Goal: Task Accomplishment & Management: Manage account settings

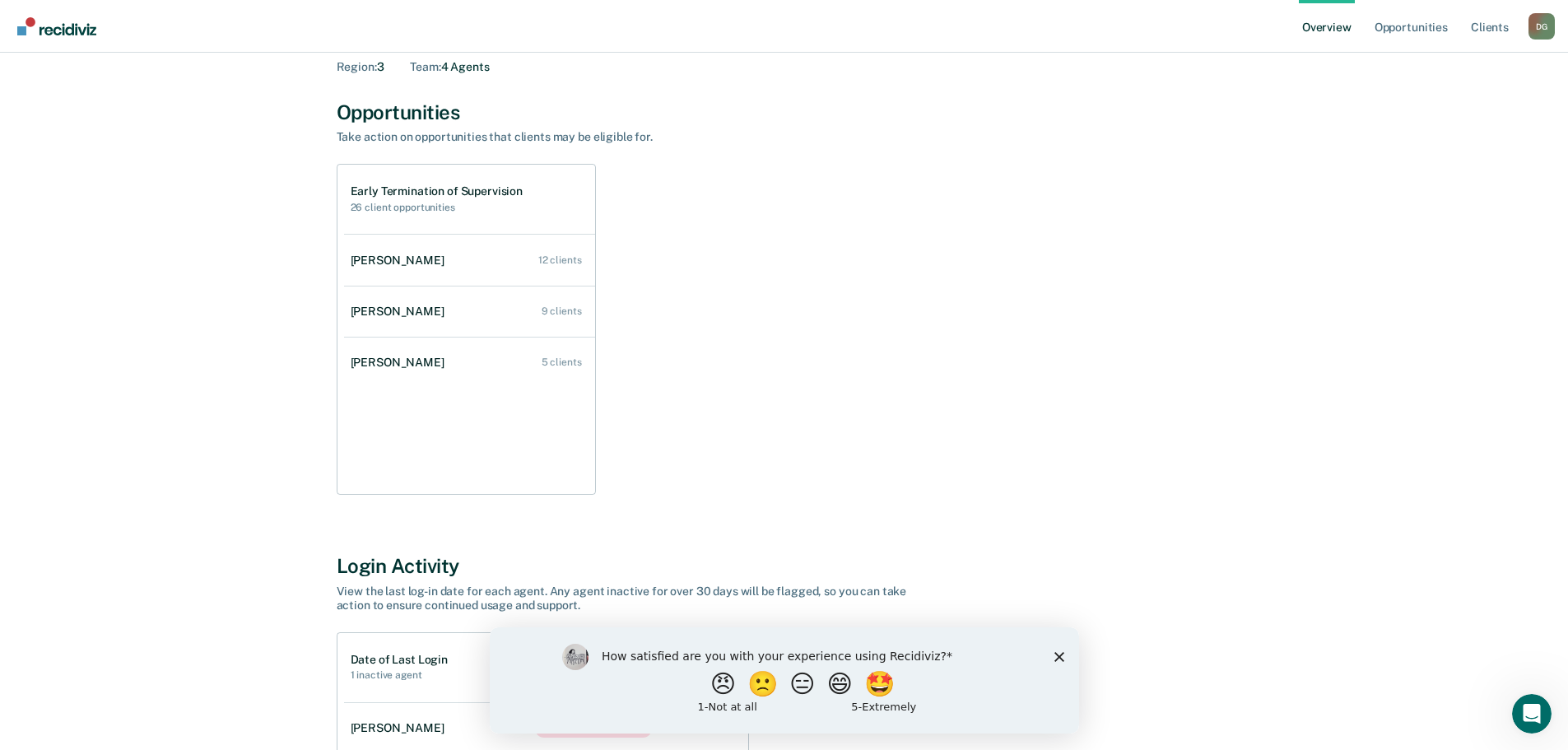
scroll to position [82, 0]
click at [1061, 654] on polygon "Close survey" at bounding box center [1059, 656] width 10 height 10
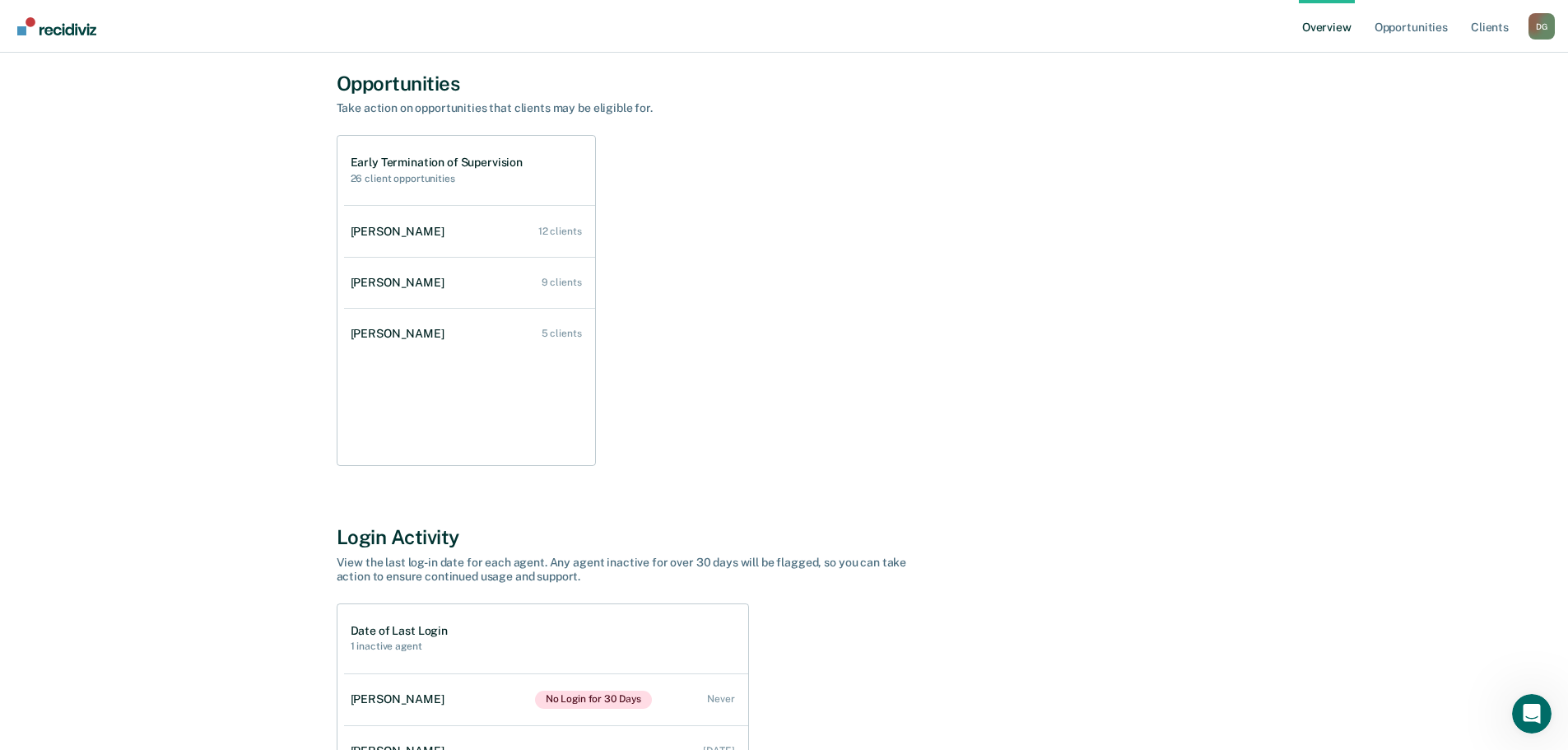
scroll to position [0, 0]
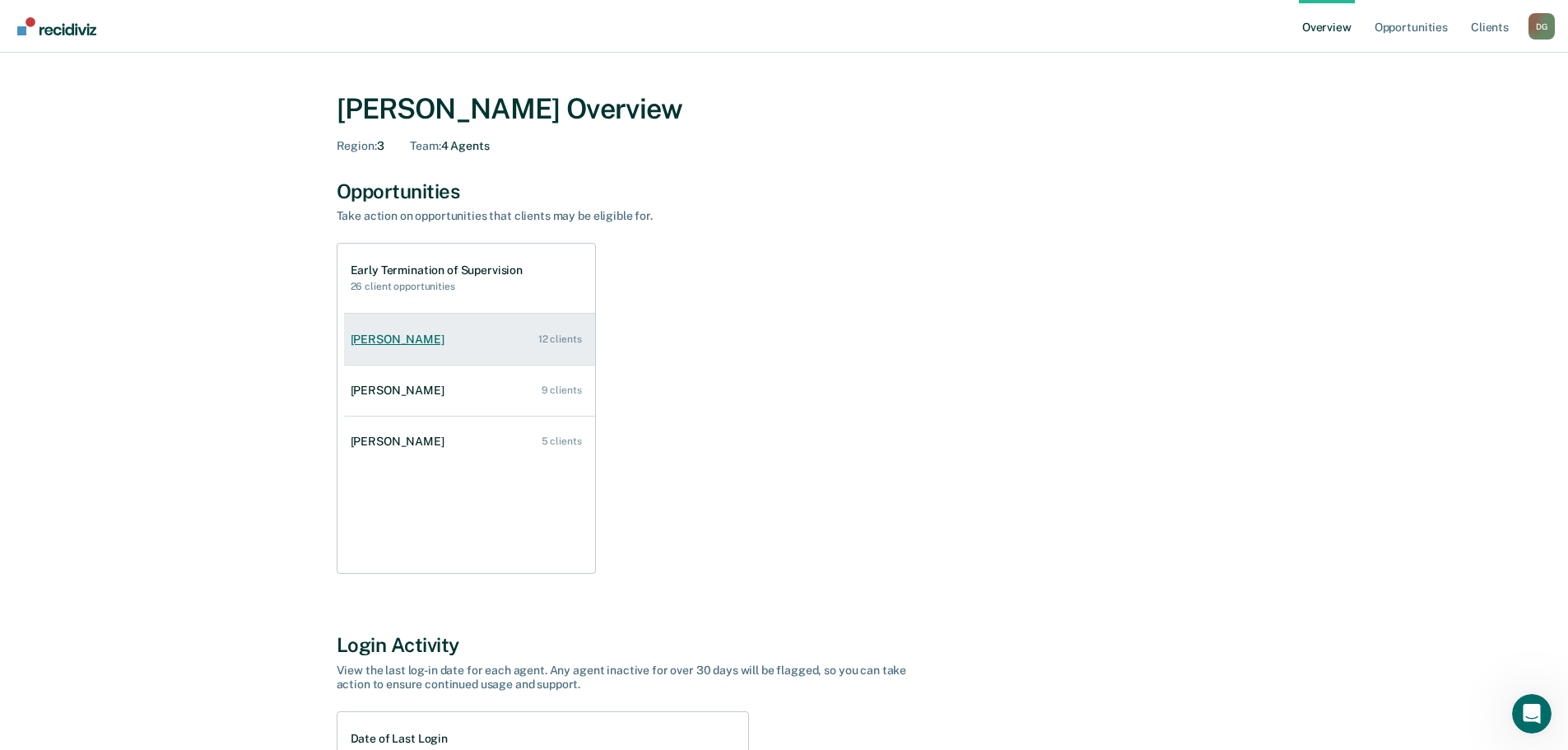
click at [375, 336] on div "[PERSON_NAME]" at bounding box center [400, 339] width 100 height 14
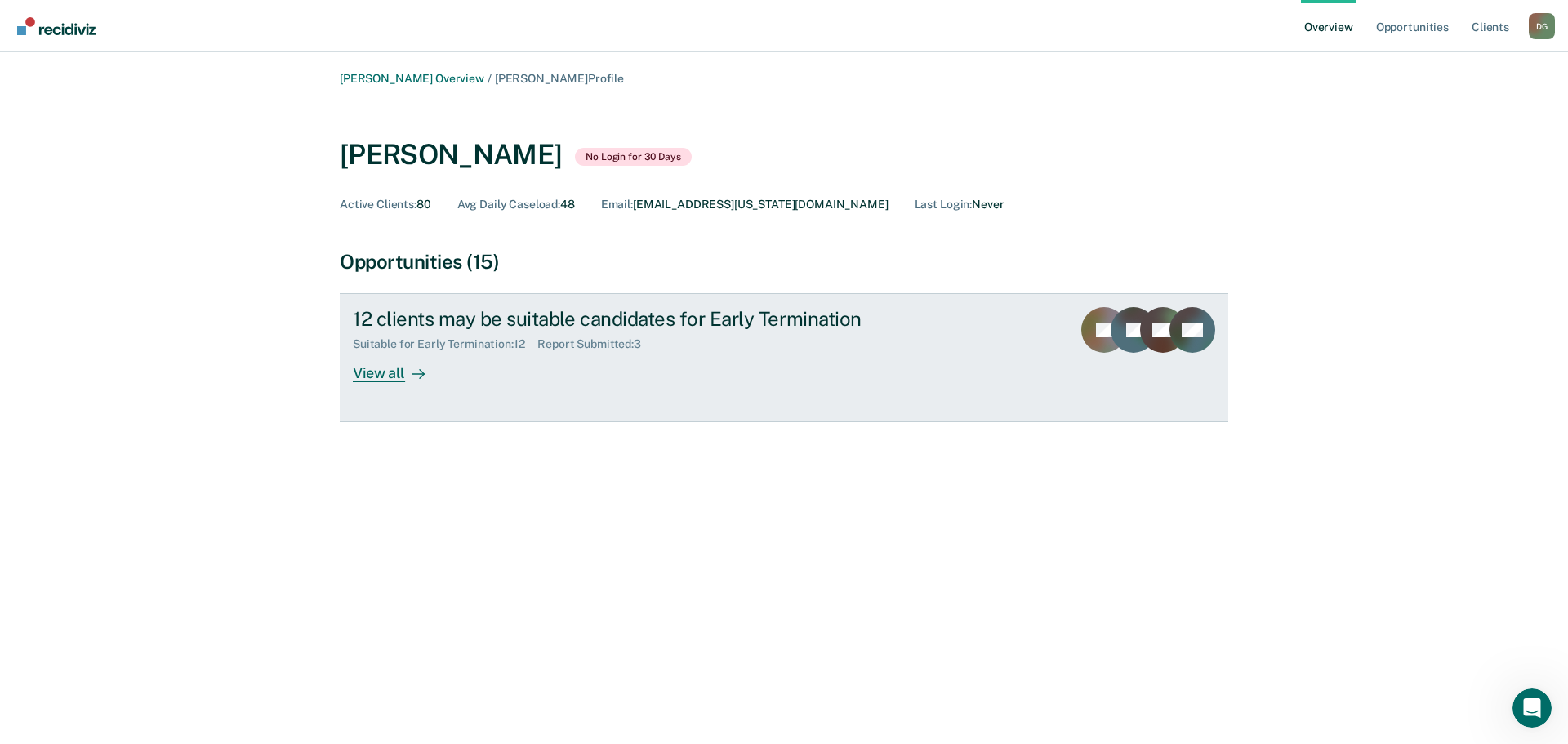
click at [390, 380] on div "View all" at bounding box center [398, 367] width 91 height 32
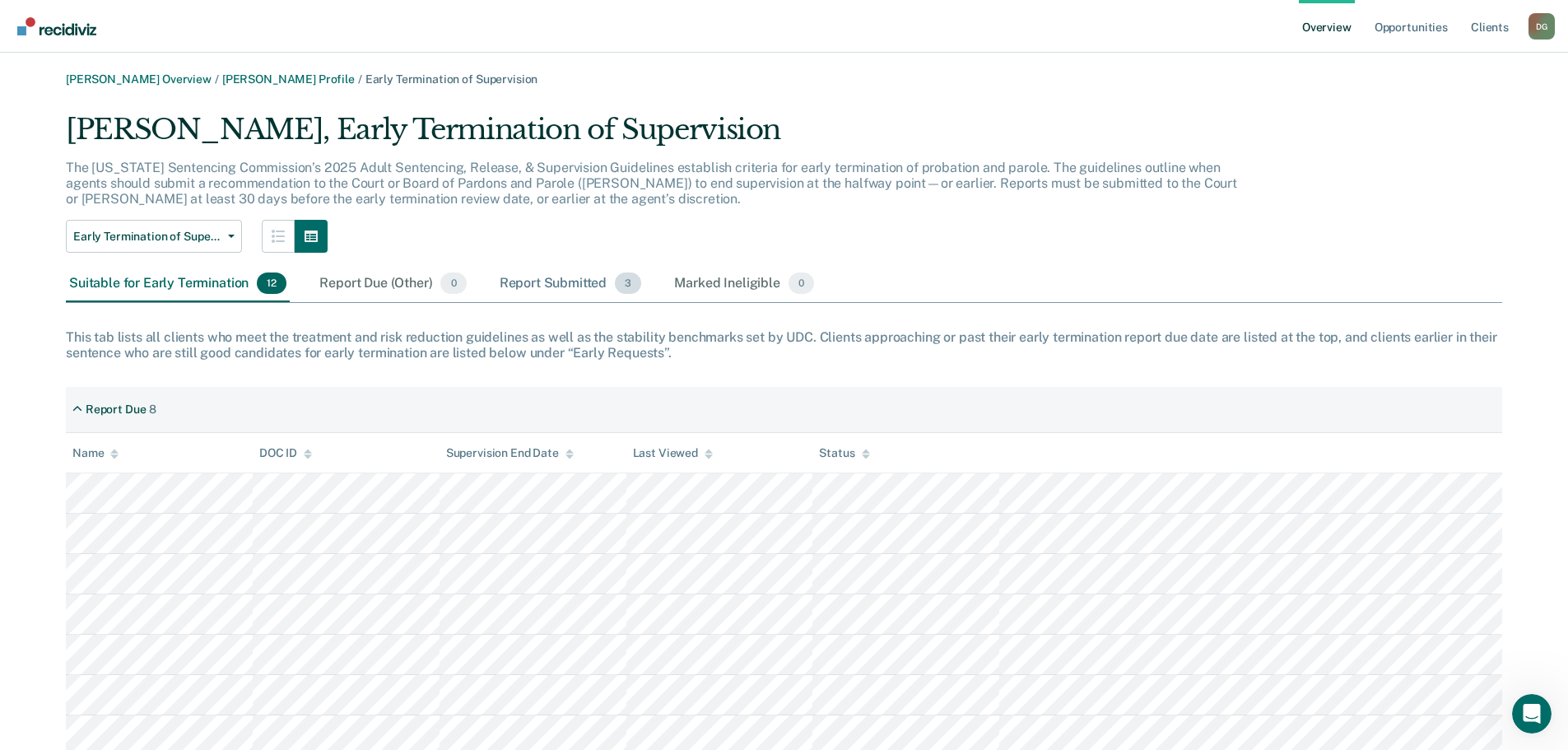
click at [560, 288] on div "Report Submitted 3" at bounding box center [571, 285] width 149 height 37
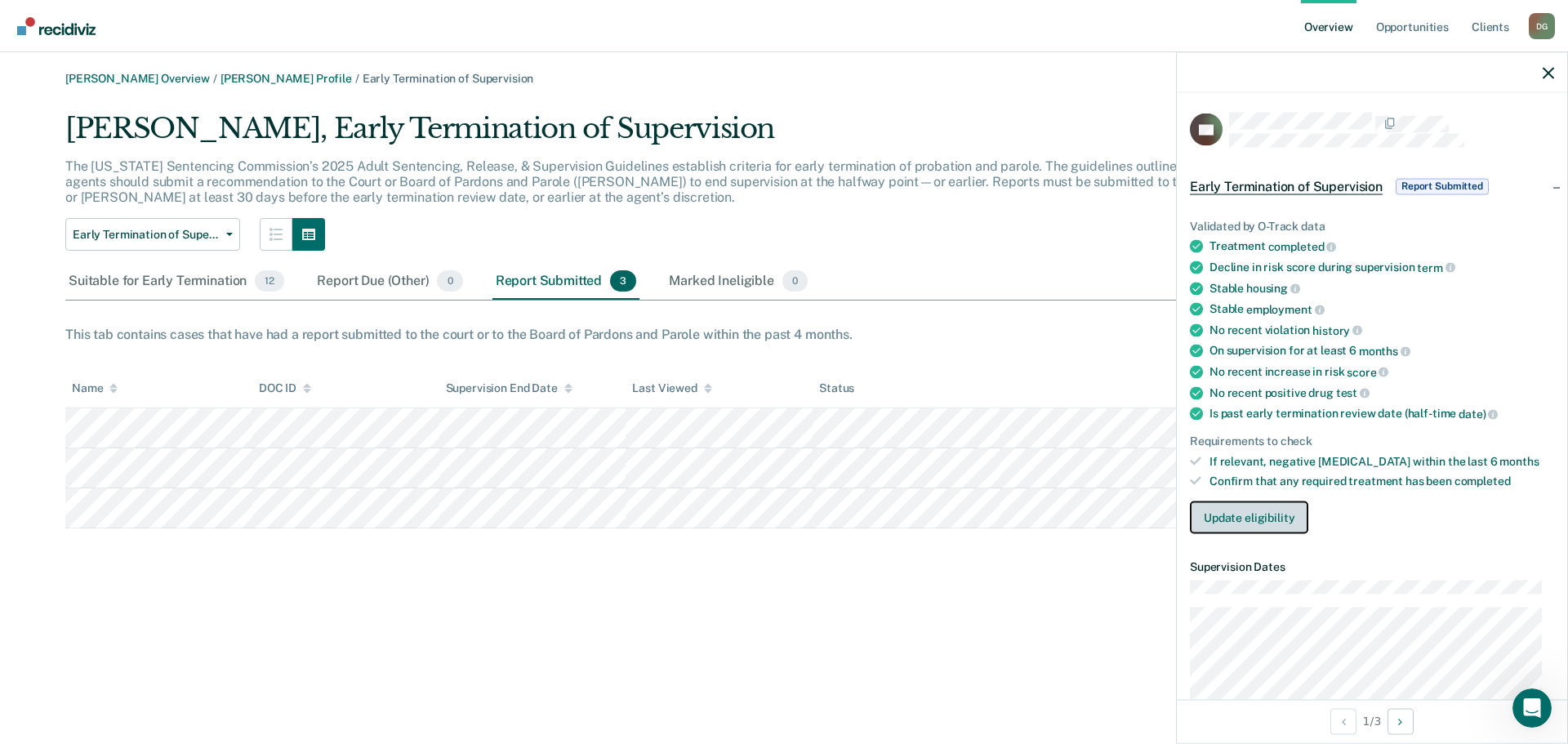
click at [1248, 518] on button "Update eligibility" at bounding box center [1250, 518] width 118 height 33
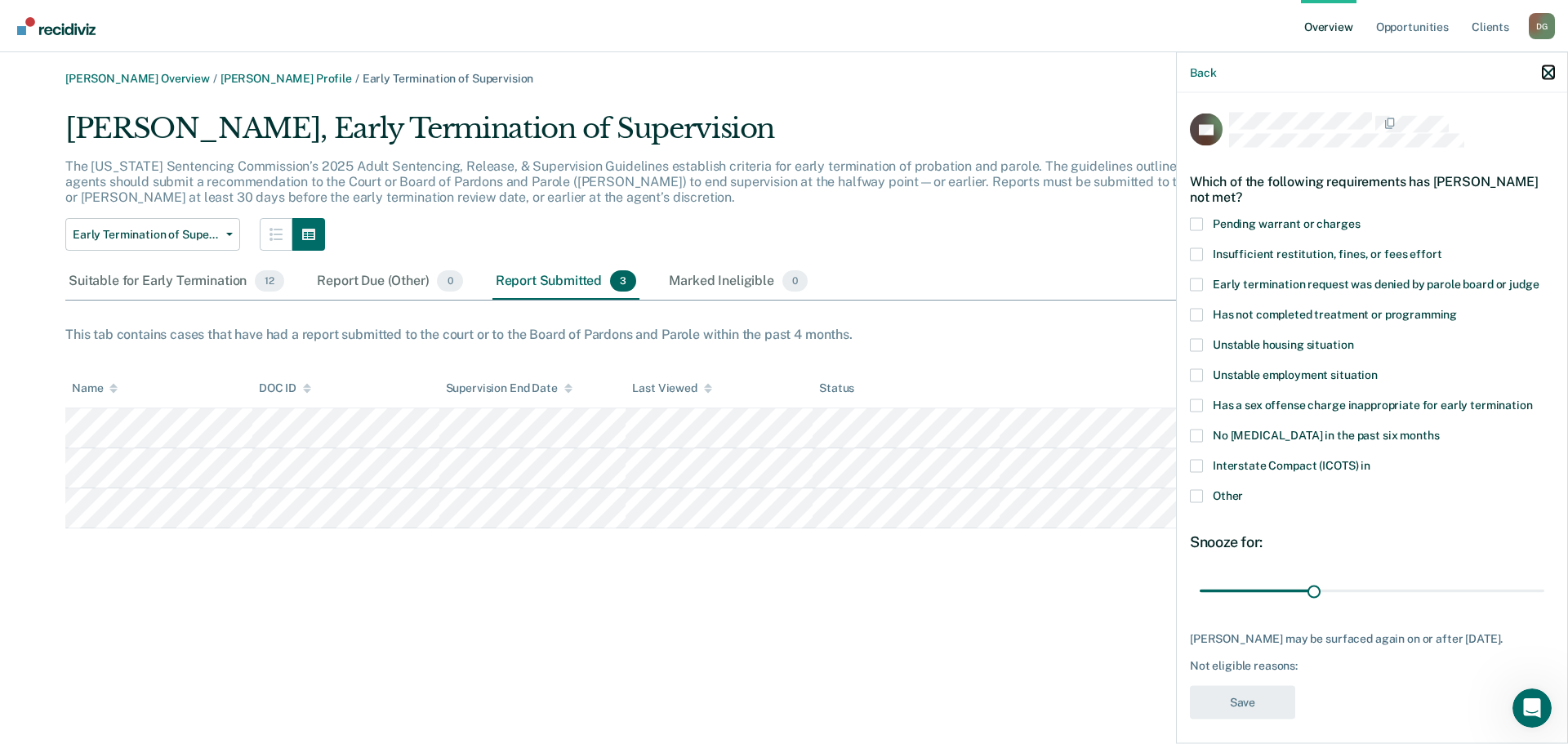
click at [1546, 69] on icon "button" at bounding box center [1549, 72] width 12 height 12
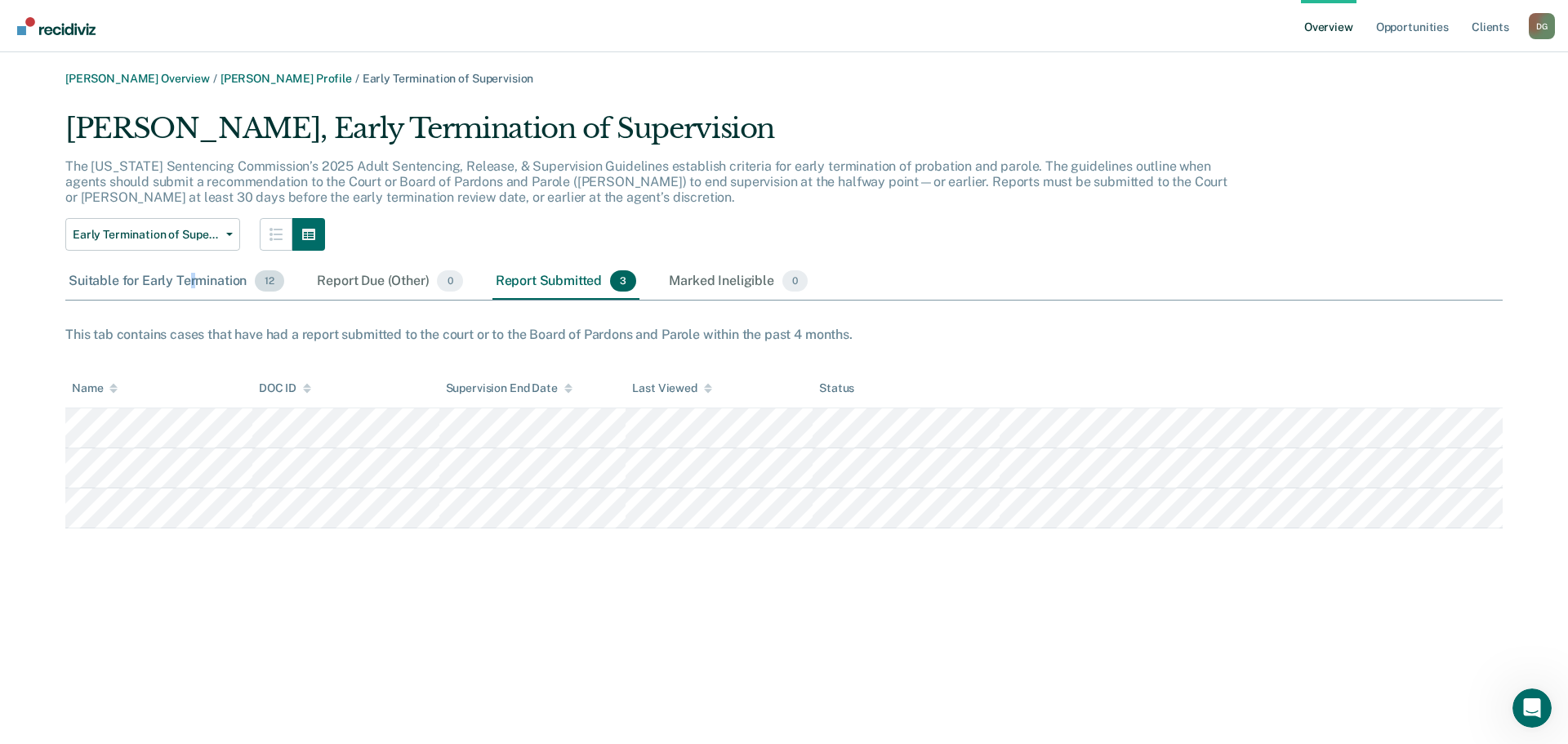
click at [195, 275] on div "Suitable for Early Termination 12" at bounding box center [176, 282] width 222 height 36
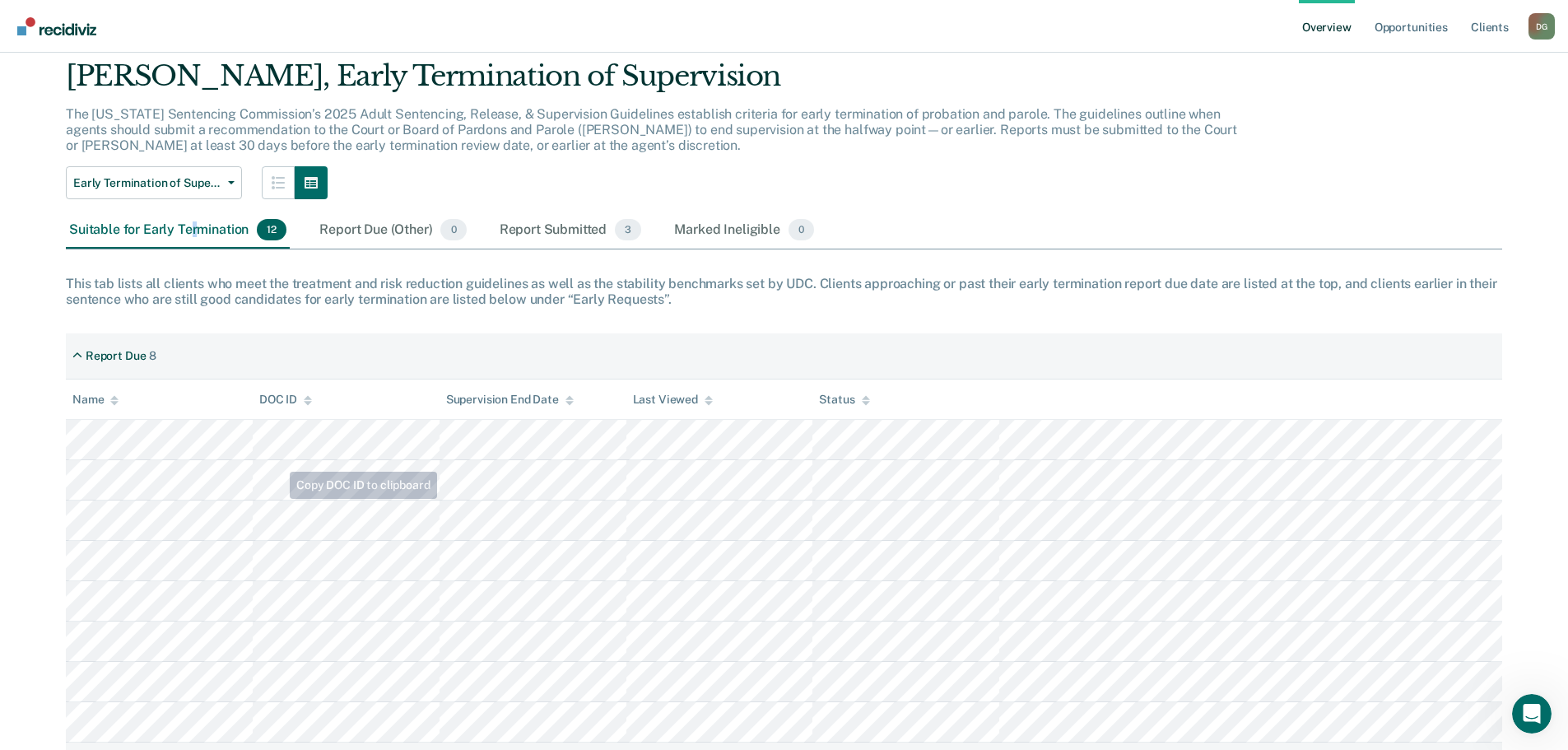
scroll to position [82, 0]
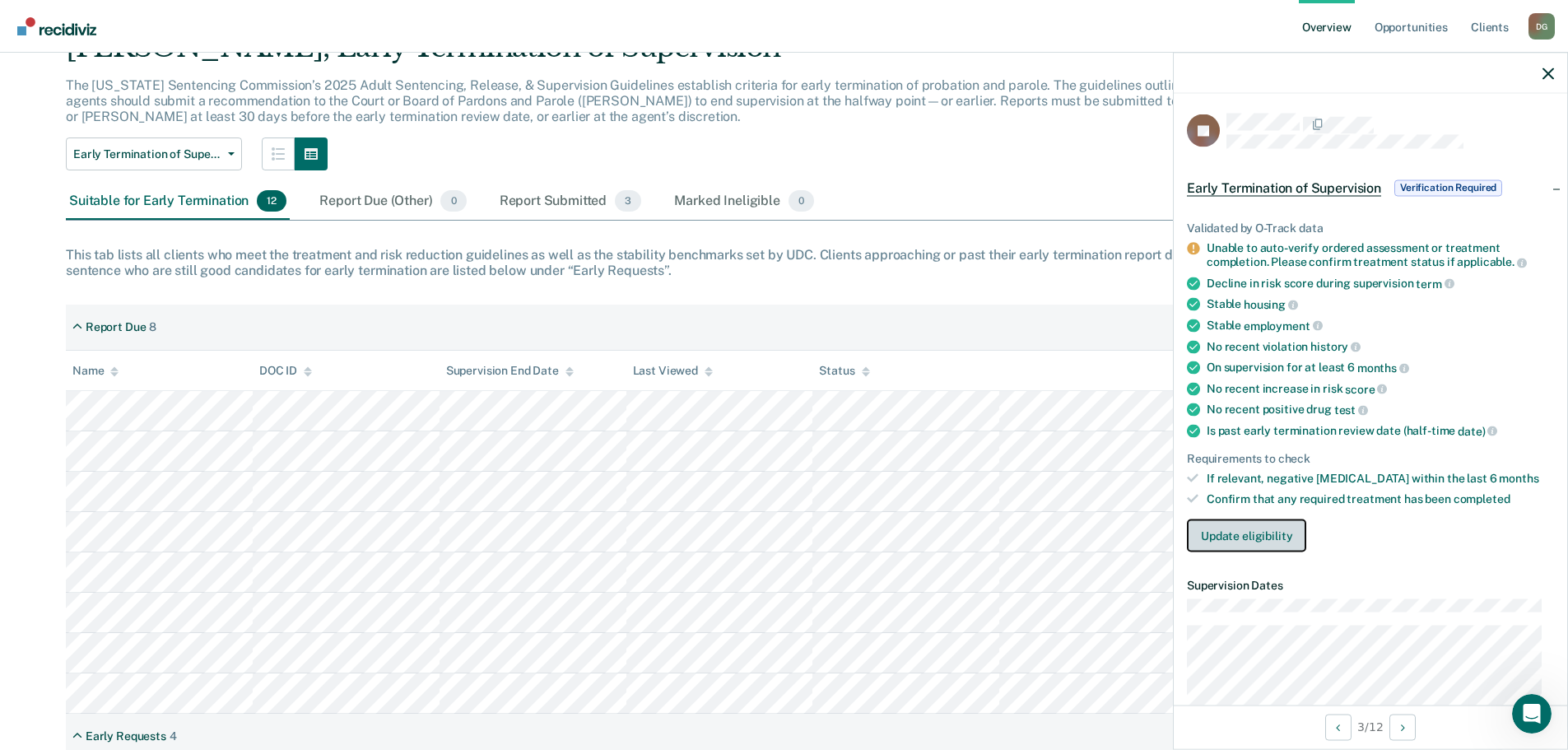
click at [1227, 525] on button "Update eligibility" at bounding box center [1247, 536] width 119 height 33
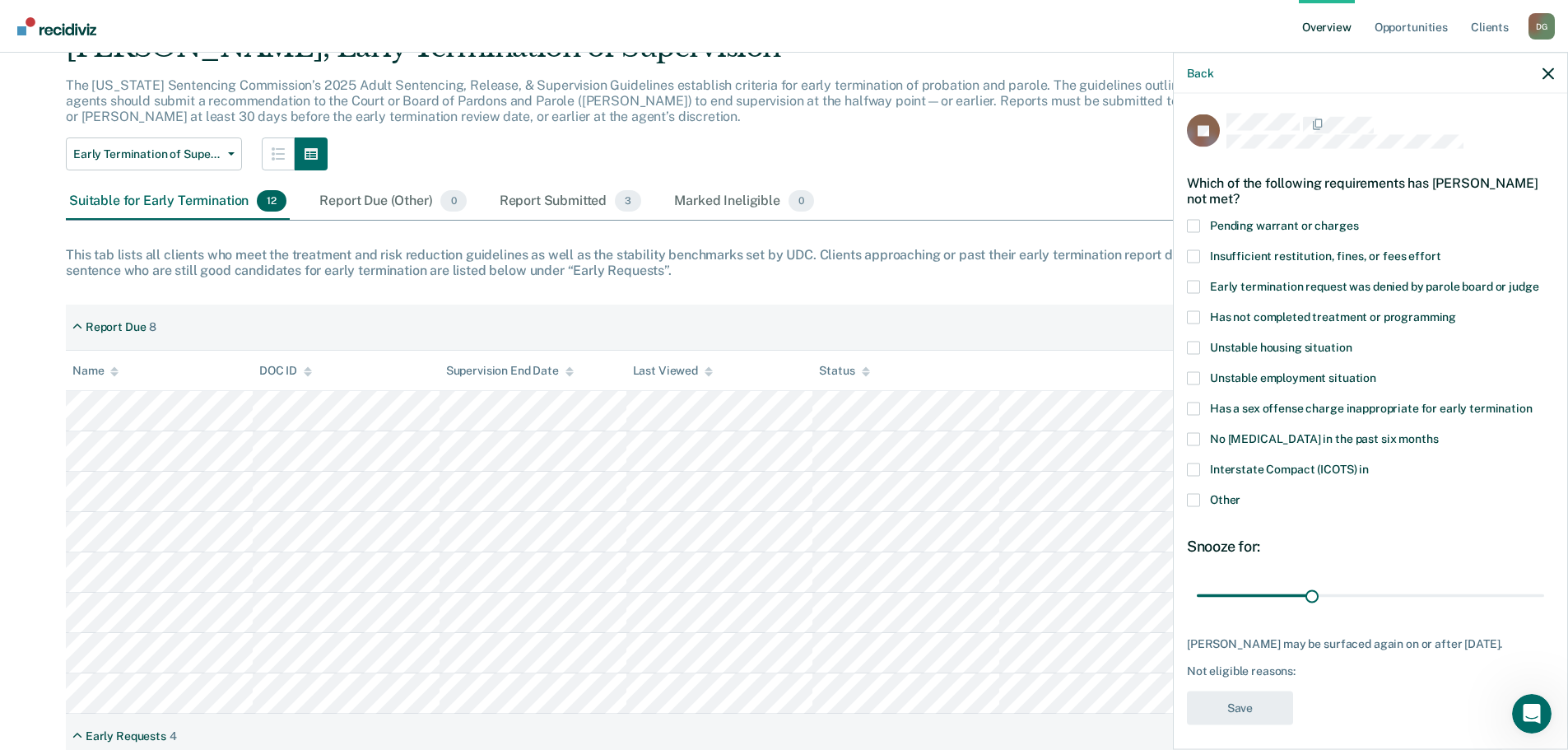
click at [1190, 319] on span at bounding box center [1194, 317] width 13 height 13
click at [1456, 310] on input "Has not completed treatment or programming" at bounding box center [1456, 310] width 0 height 0
type input "30"
click at [1310, 592] on input "range" at bounding box center [1371, 596] width 347 height 29
click at [1244, 704] on button "Save" at bounding box center [1240, 708] width 106 height 34
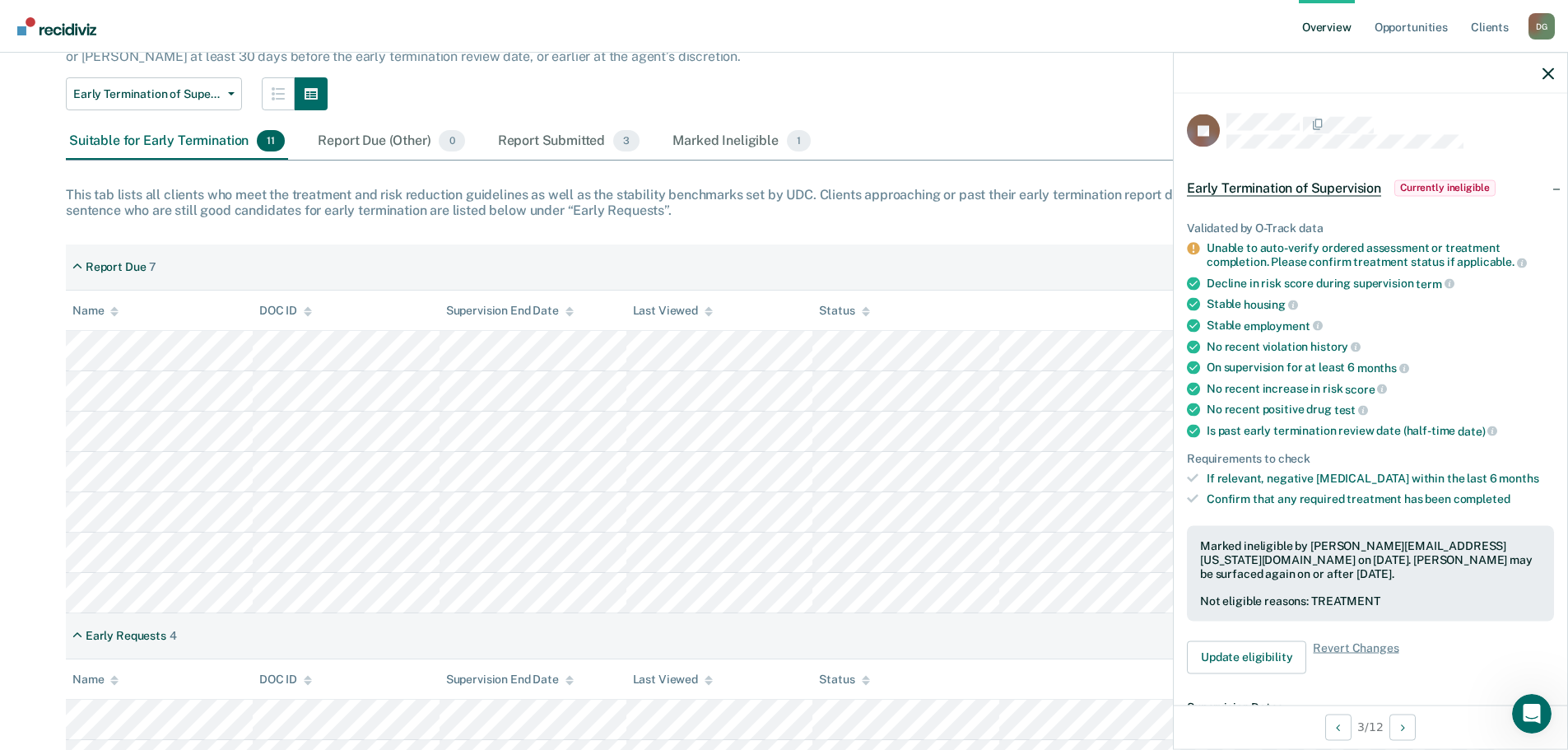
scroll to position [142, 0]
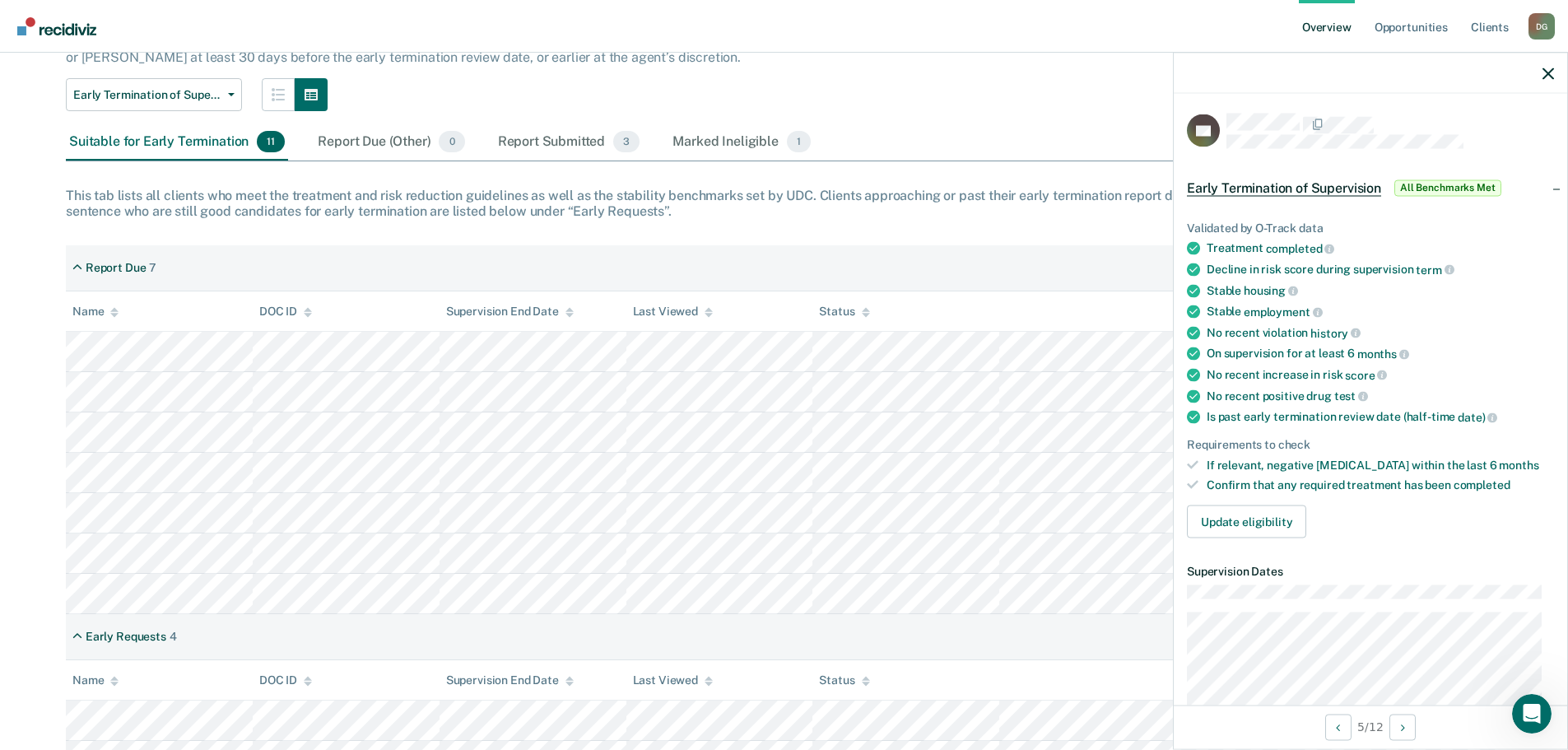
click at [1309, 35] on link "Overview" at bounding box center [1328, 27] width 56 height 53
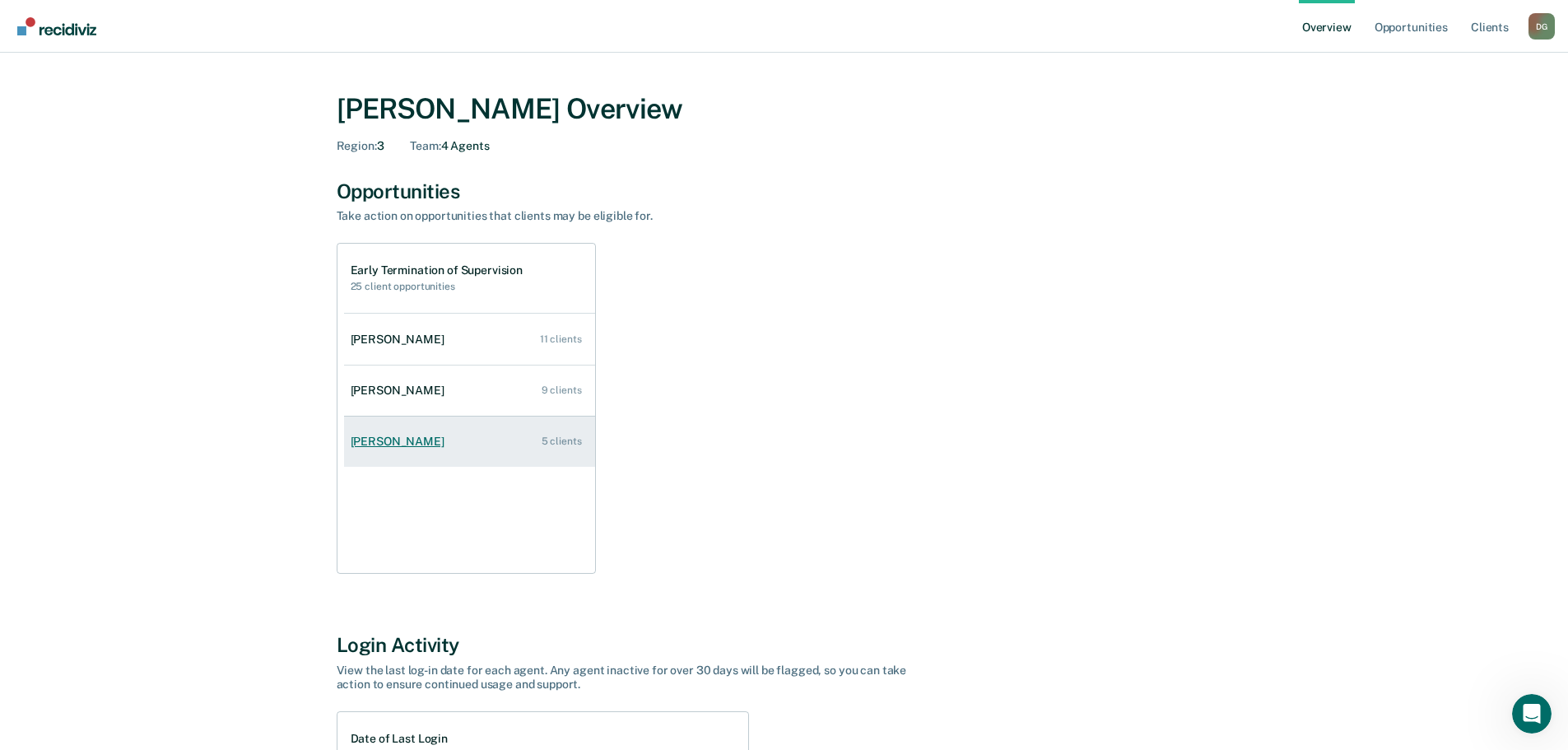
click at [380, 439] on div "[PERSON_NAME]" at bounding box center [400, 441] width 100 height 14
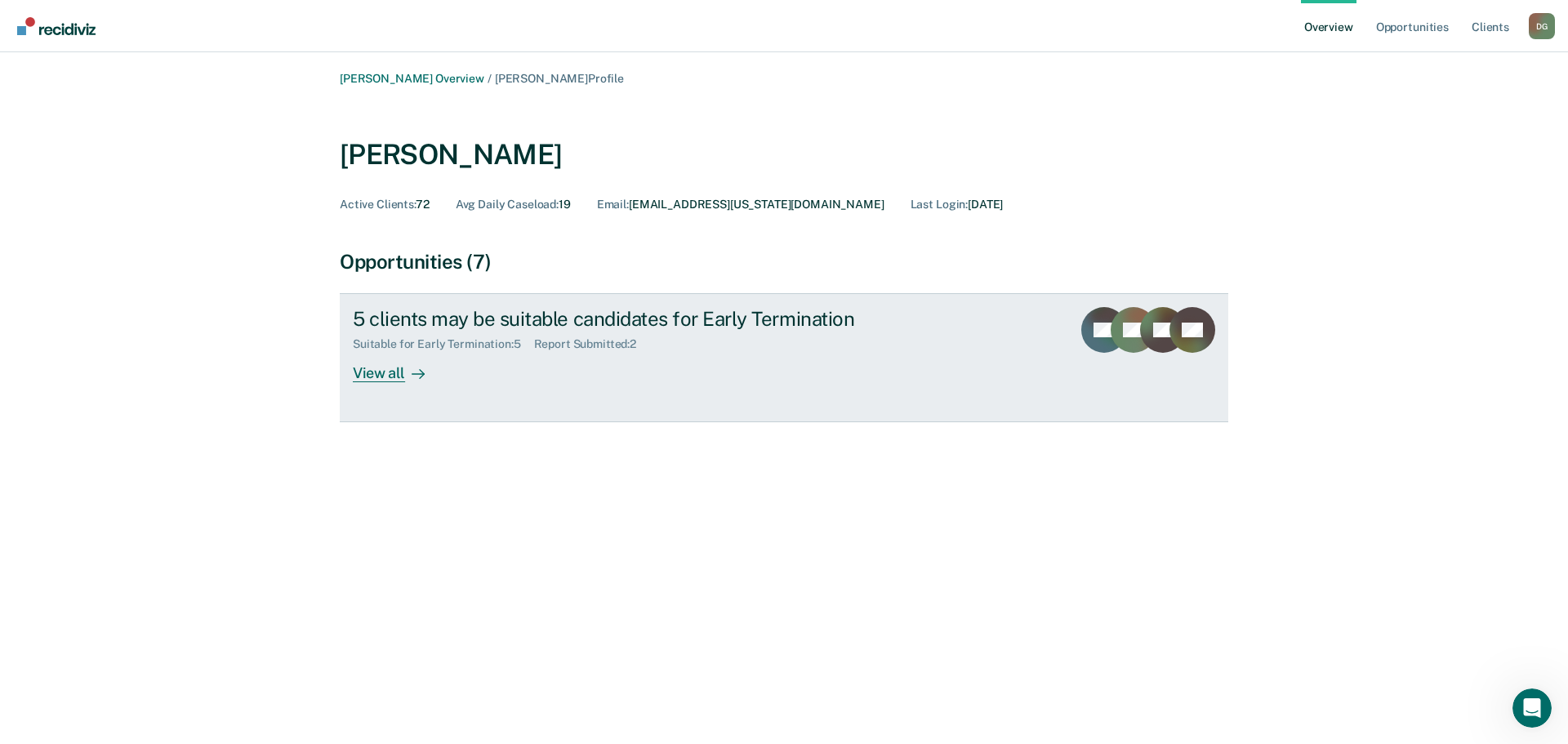
click at [394, 371] on div "View all" at bounding box center [398, 367] width 91 height 32
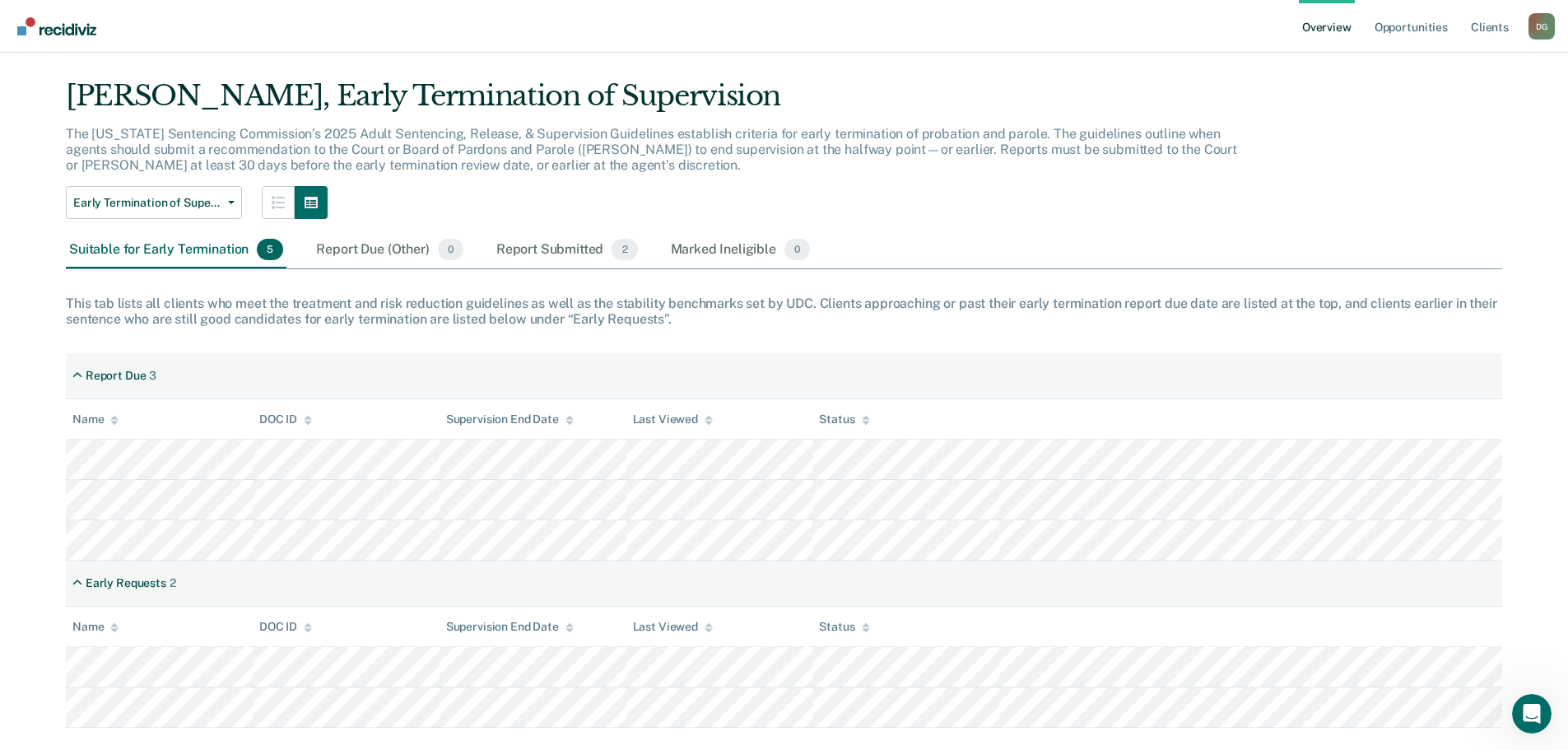
scroll to position [64, 0]
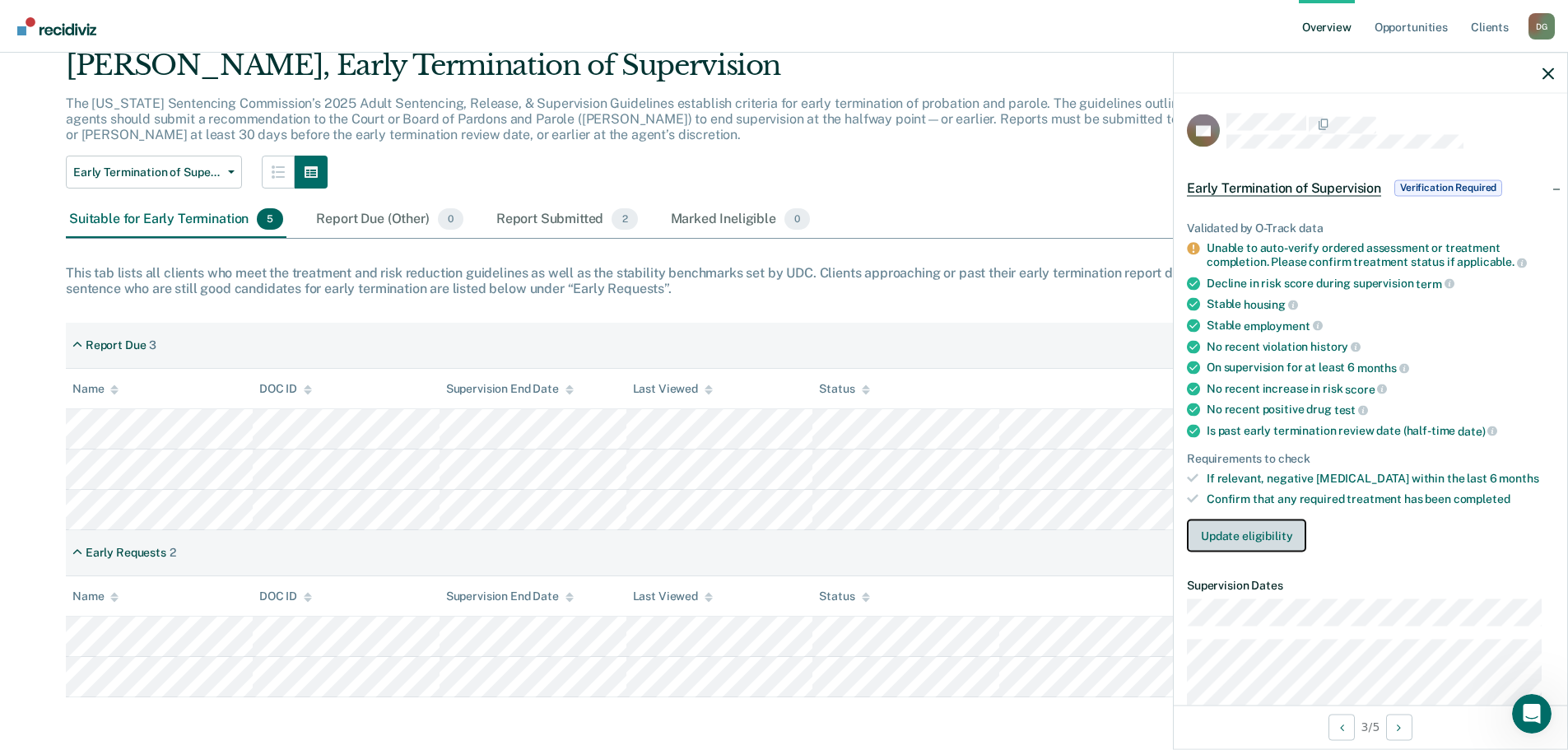
click at [1212, 538] on button "Update eligibility" at bounding box center [1247, 536] width 119 height 33
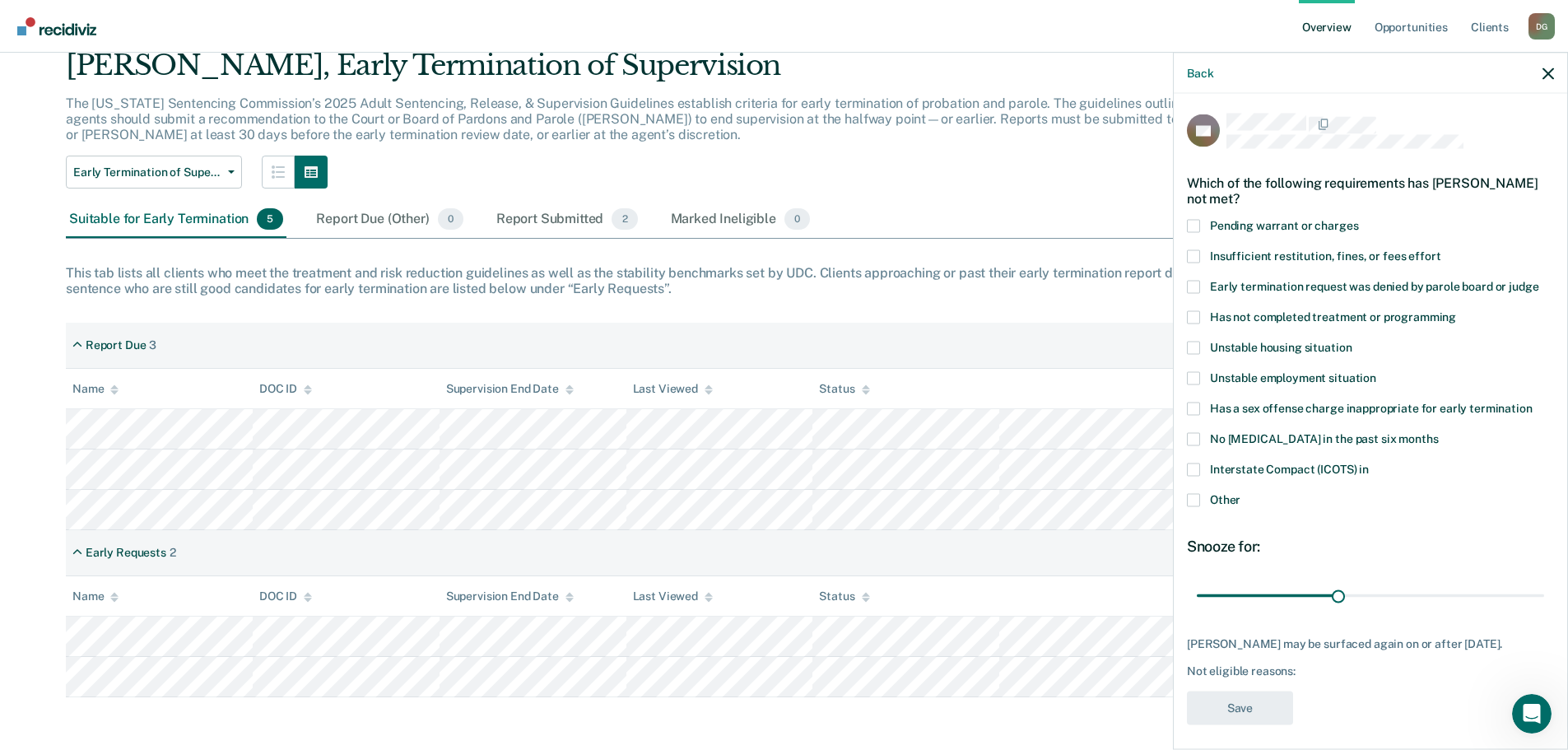
click at [1194, 503] on span at bounding box center [1194, 500] width 13 height 13
click at [1240, 494] on input "Other" at bounding box center [1240, 494] width 0 height 0
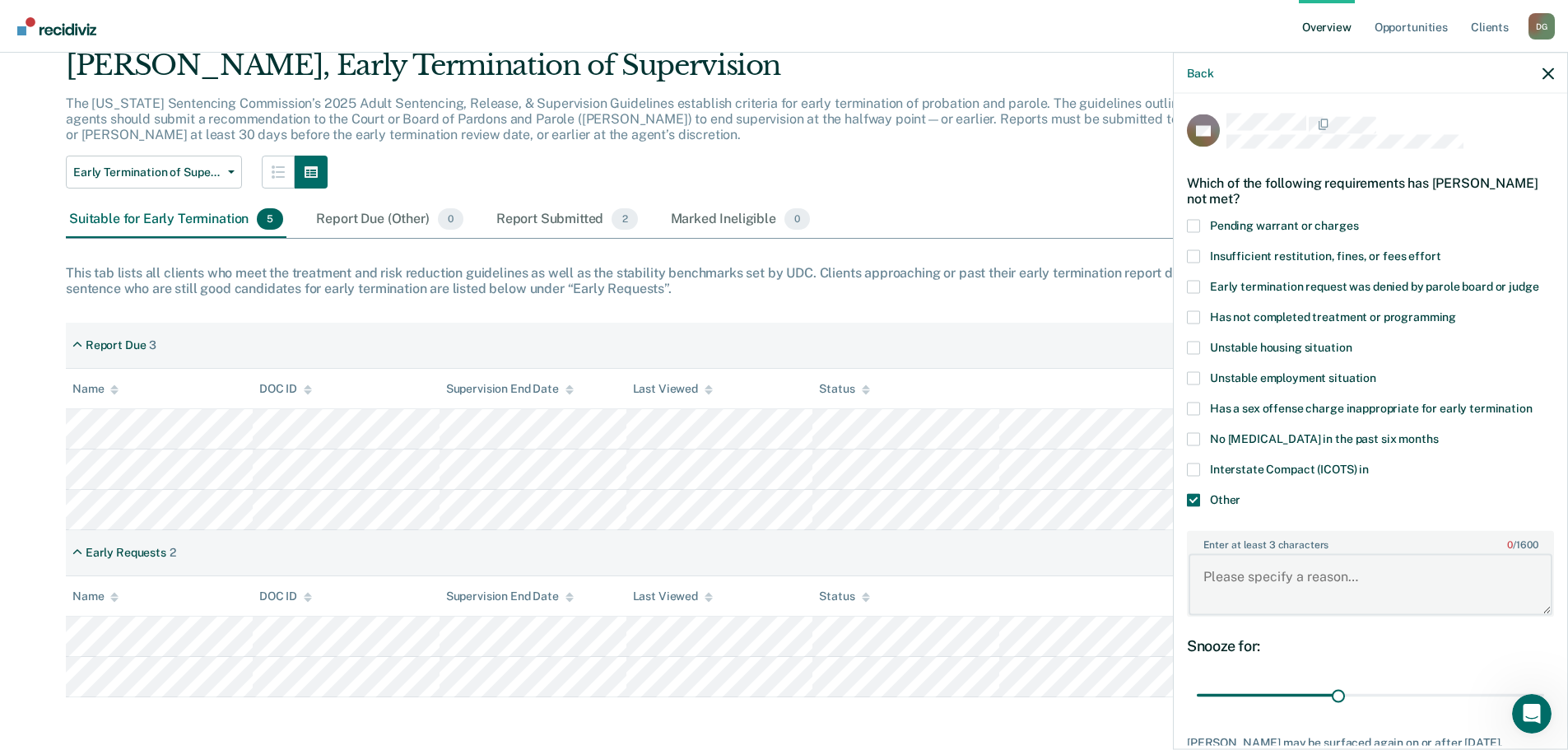
click at [1251, 592] on textarea "Enter at least 3 characters 0 / 1600" at bounding box center [1371, 584] width 364 height 61
type textarea "Offender is deceased."
drag, startPoint x: 1325, startPoint y: 691, endPoint x: 1551, endPoint y: 686, distance: 226.1
click at [1545, 686] on input "range" at bounding box center [1371, 695] width 347 height 29
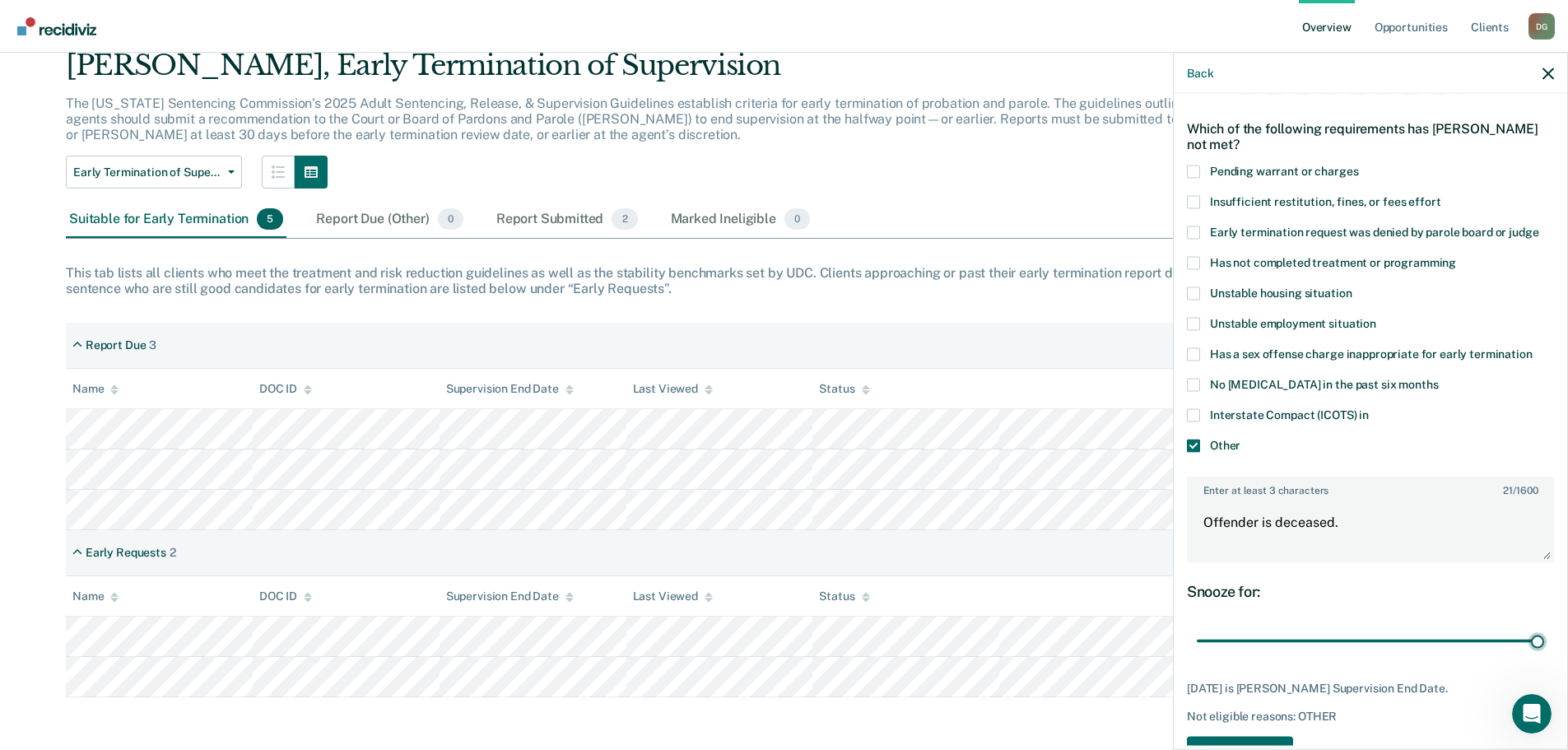
scroll to position [82, 0]
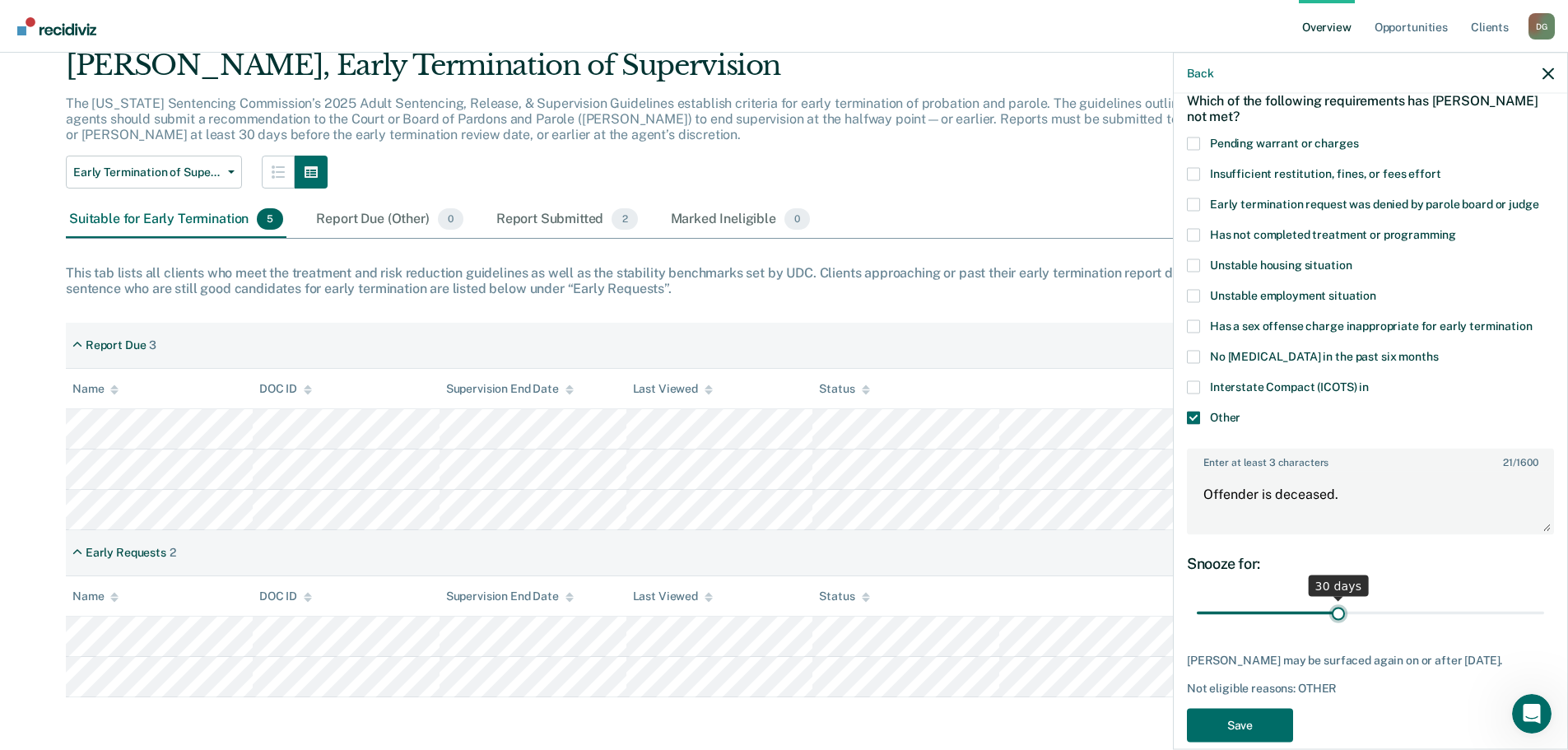
drag, startPoint x: 1526, startPoint y: 613, endPoint x: 1335, endPoint y: 616, distance: 191.0
type input "30"
click at [1335, 616] on input "range" at bounding box center [1371, 613] width 347 height 29
click at [1236, 719] on button "Save" at bounding box center [1240, 725] width 106 height 34
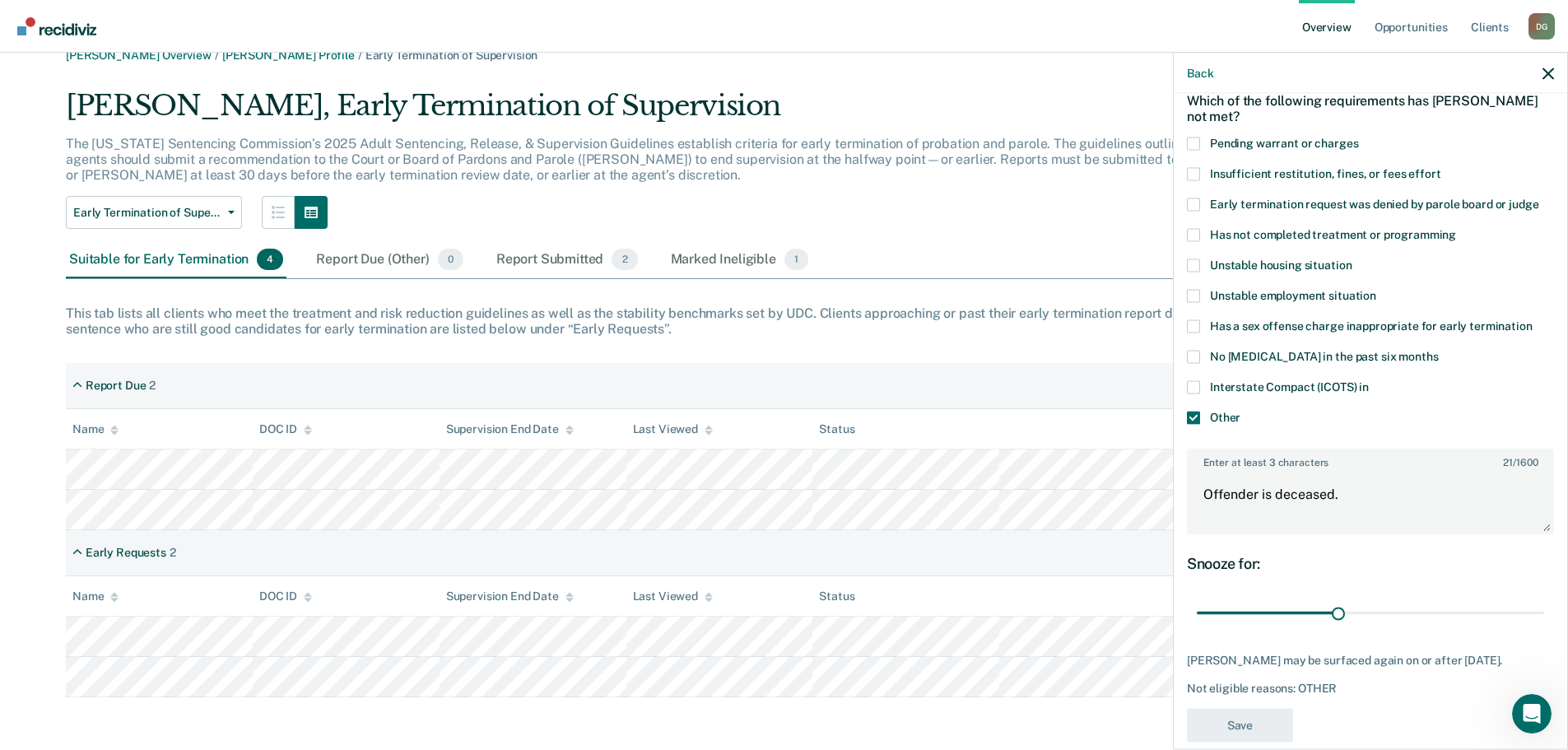
scroll to position [24, 0]
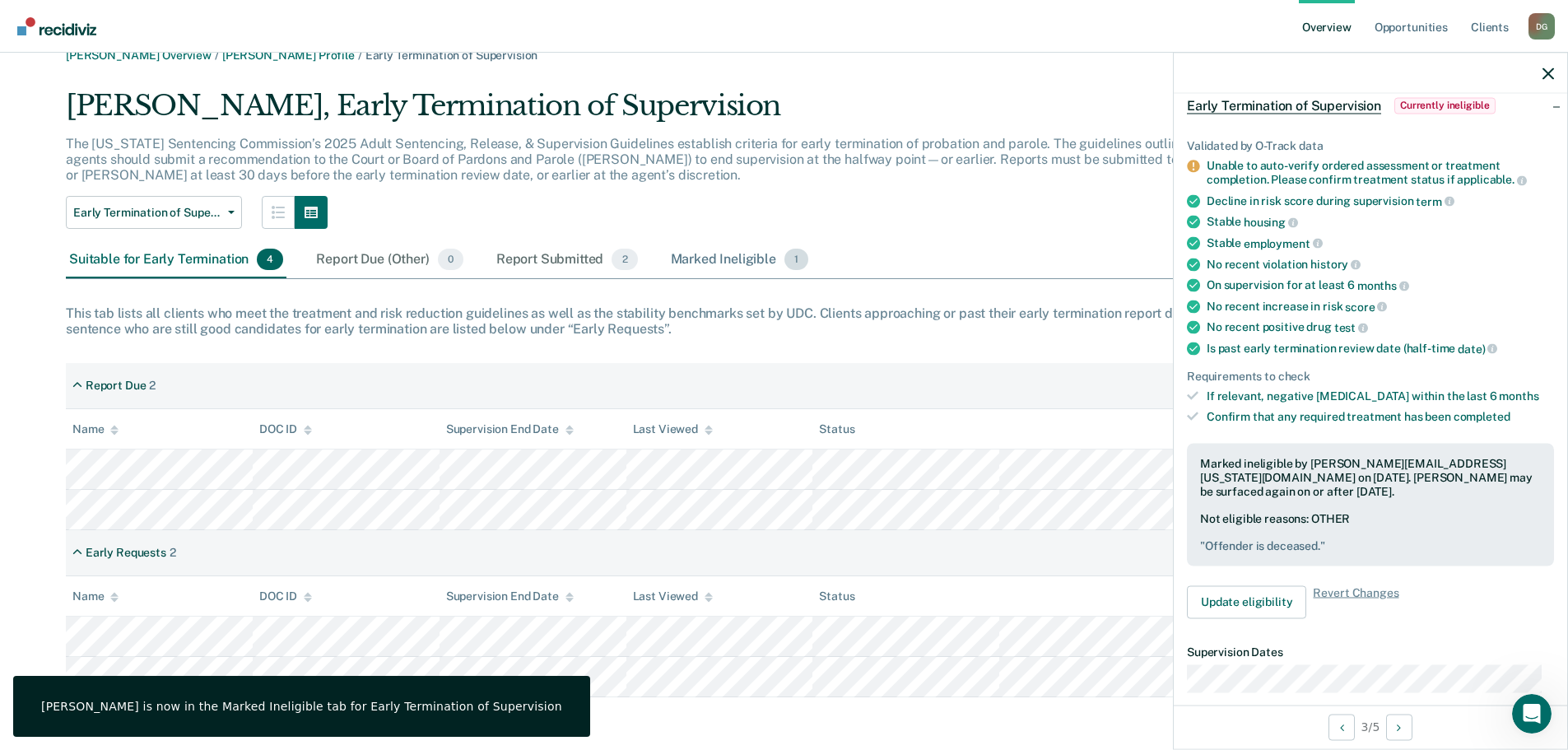
click at [752, 275] on div "Marked Ineligible 1" at bounding box center [740, 261] width 145 height 37
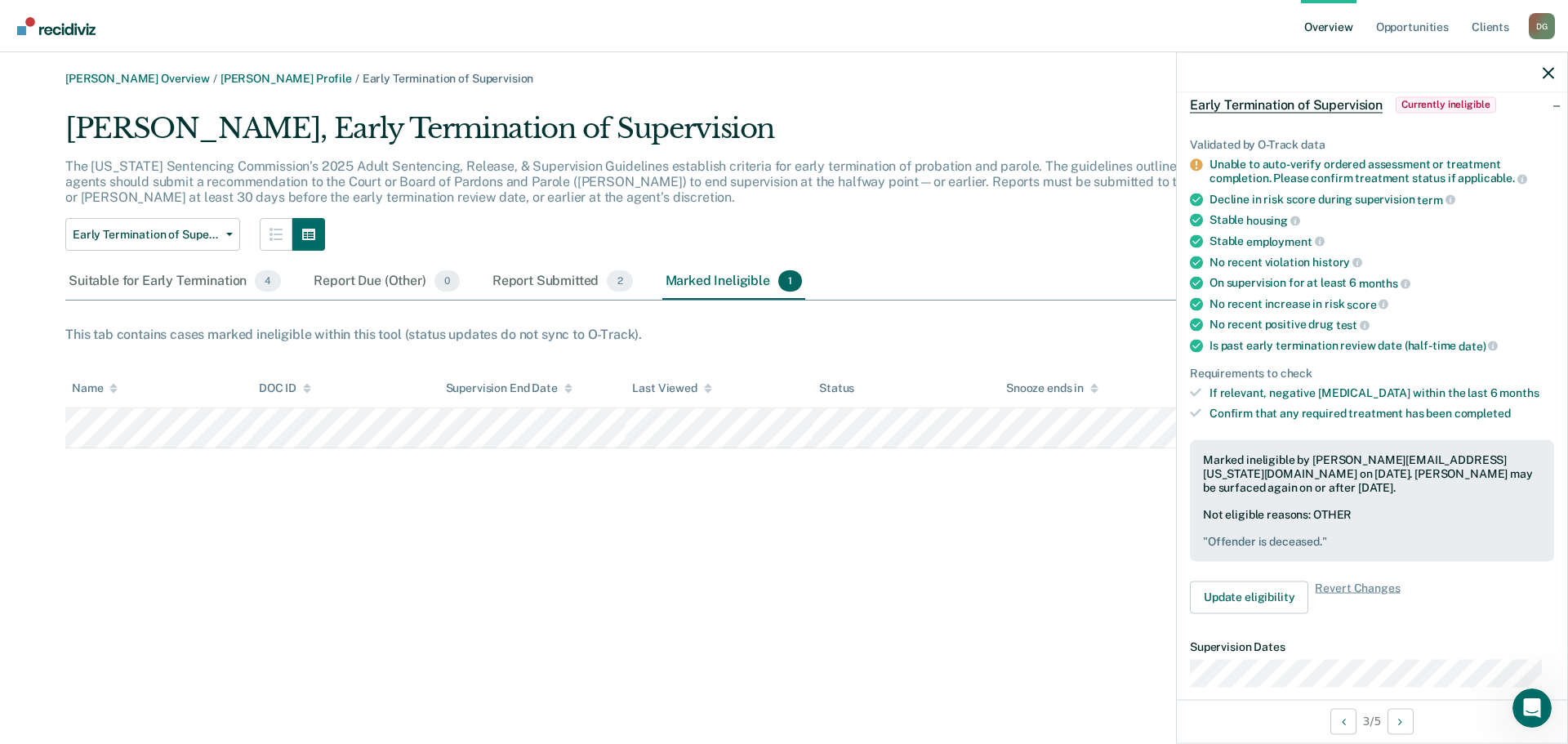
click at [1338, 20] on link "Overview" at bounding box center [1329, 26] width 56 height 53
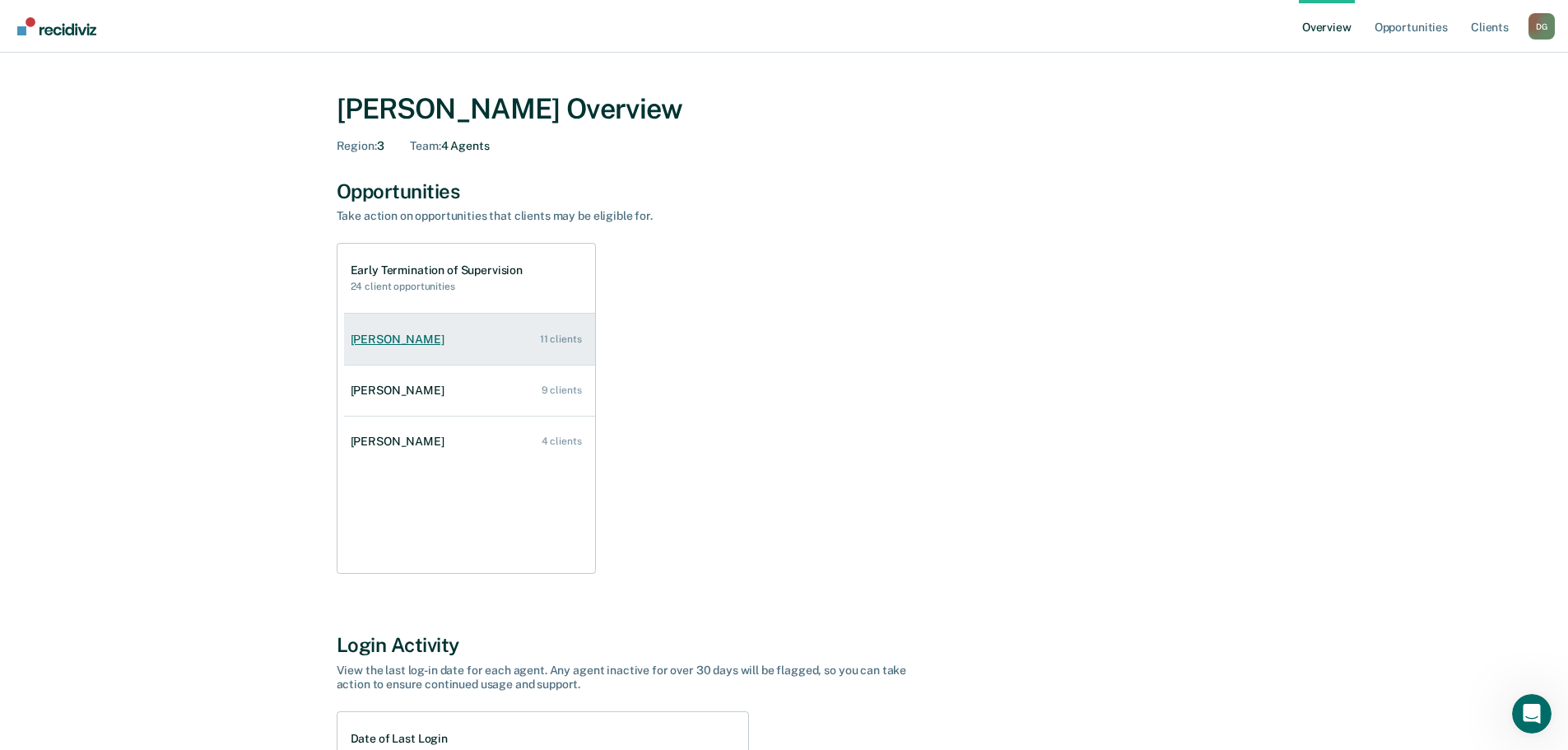
click at [397, 338] on div "[PERSON_NAME]" at bounding box center [400, 339] width 100 height 14
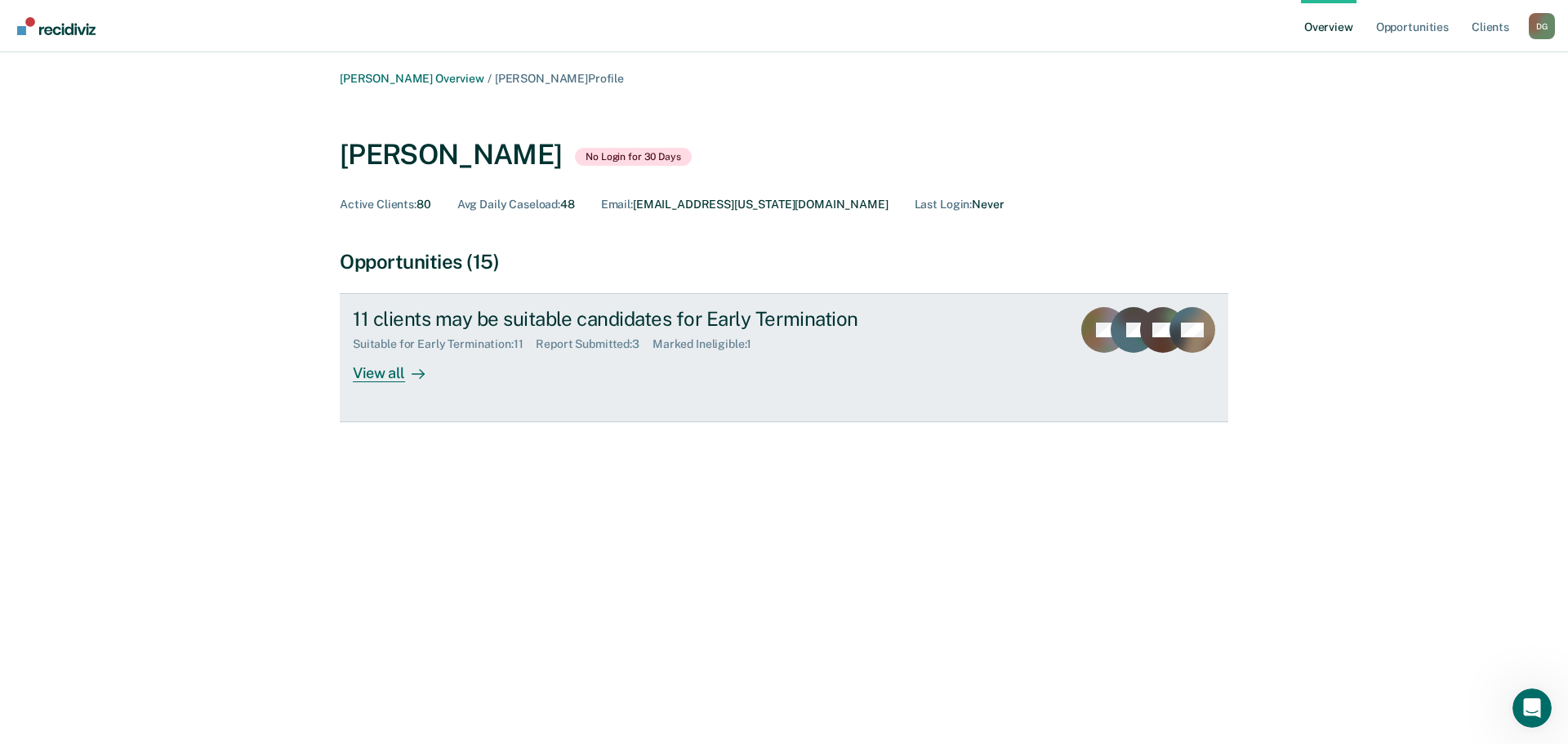
click at [362, 370] on div "View all" at bounding box center [398, 367] width 91 height 32
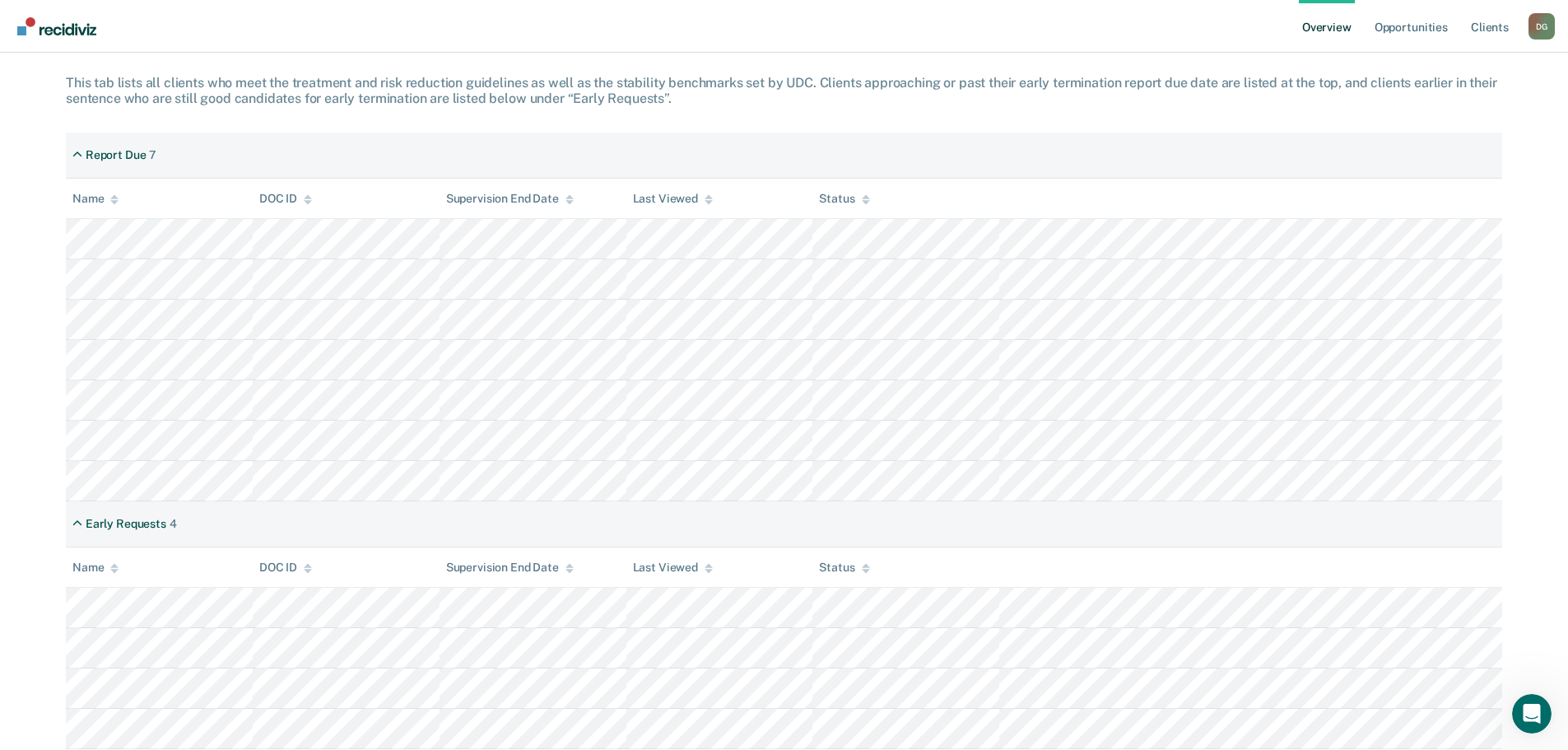
scroll to position [306, 0]
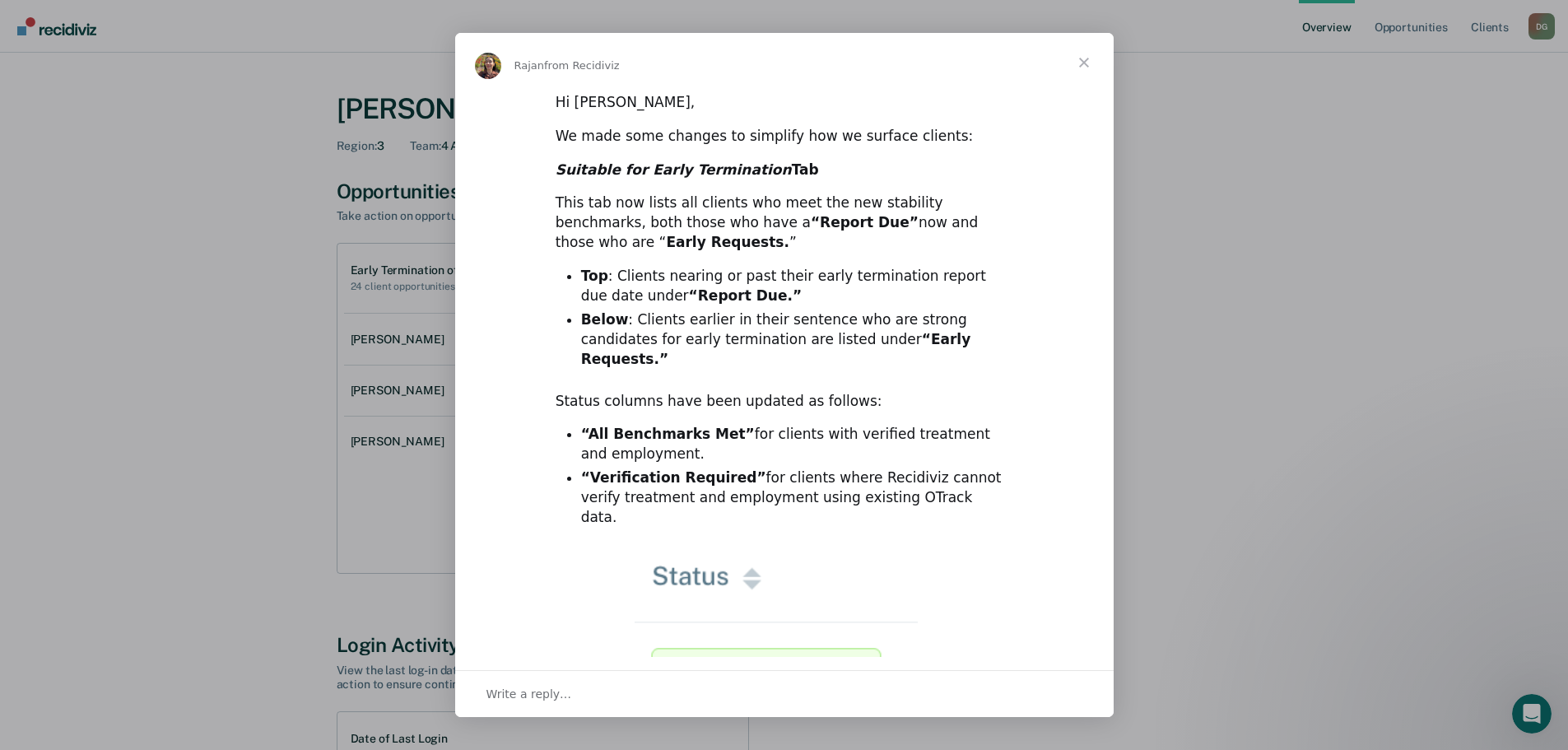
click at [1080, 60] on span "Close" at bounding box center [1084, 62] width 59 height 59
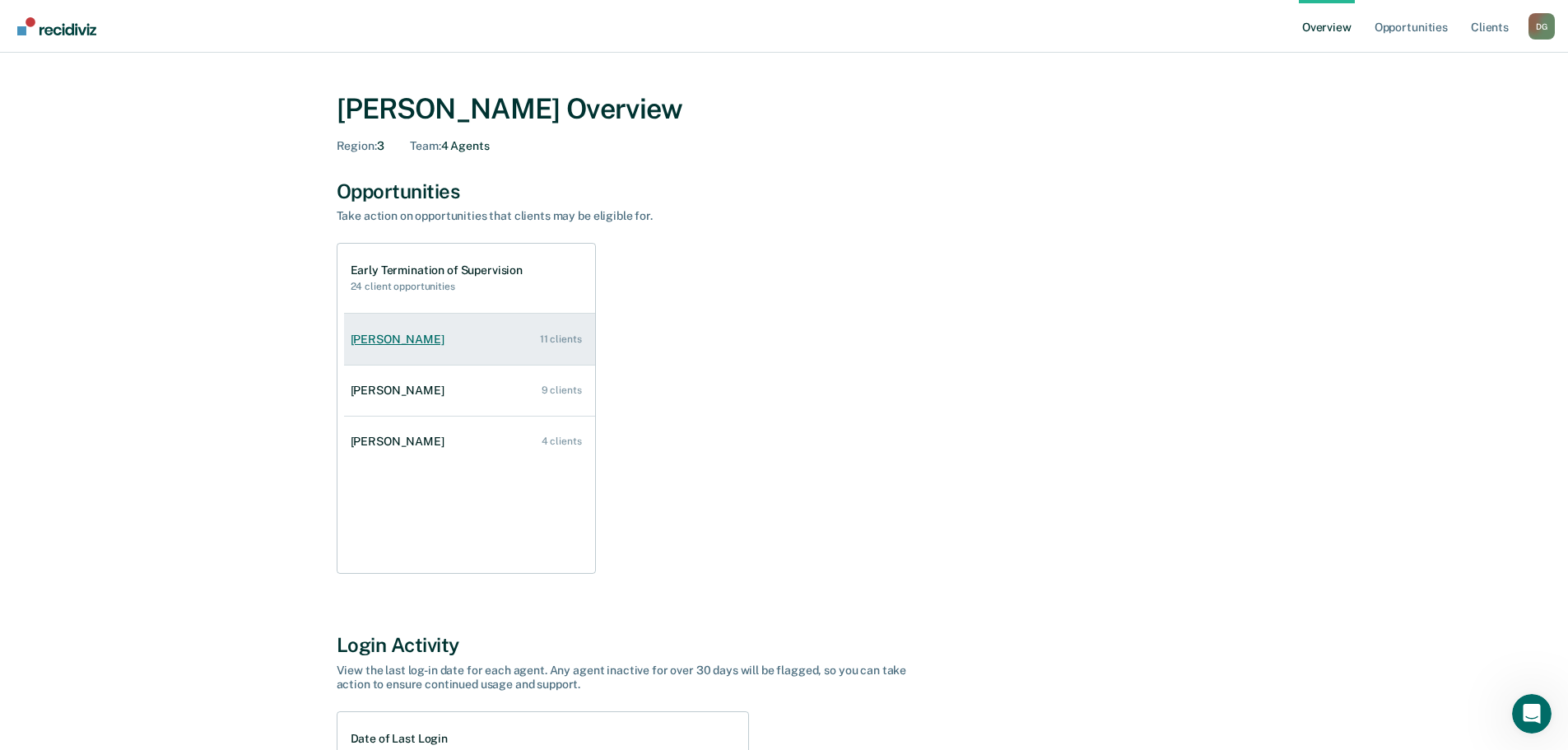
click at [399, 333] on div "[PERSON_NAME]" at bounding box center [400, 339] width 100 height 14
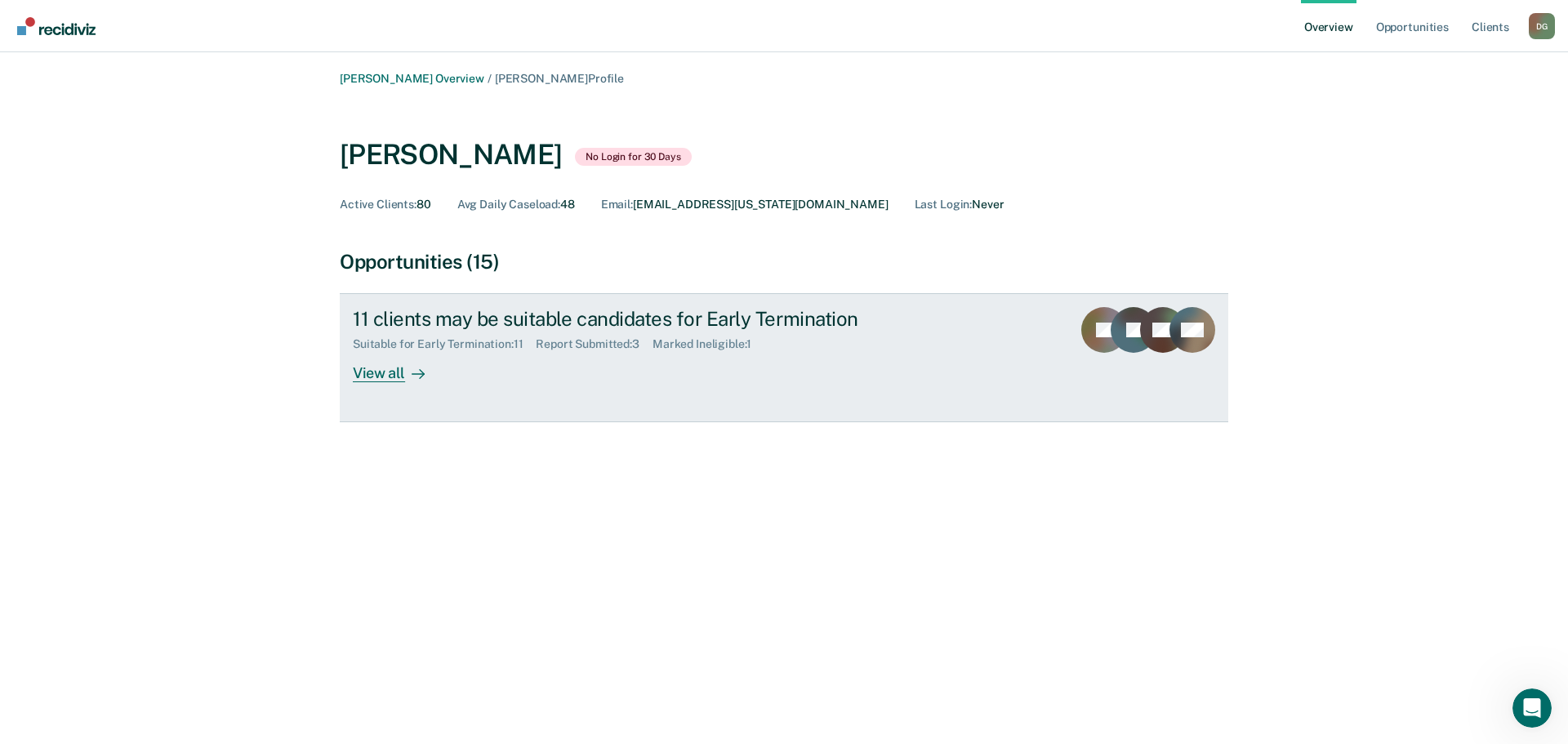
click at [372, 370] on div "View all" at bounding box center [398, 367] width 91 height 32
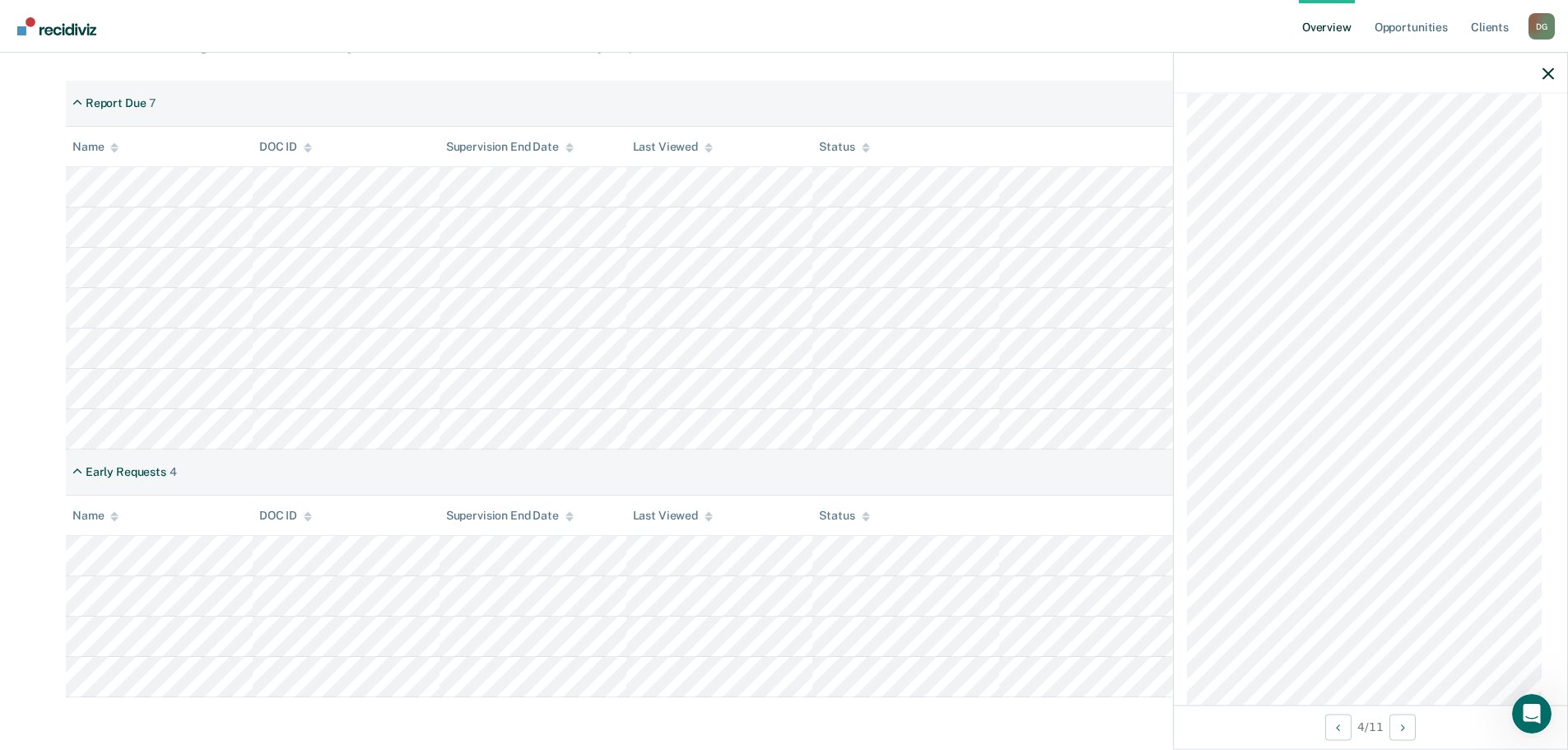
scroll to position [1065, 0]
click at [1410, 724] on button "Next Opportunity" at bounding box center [1403, 728] width 27 height 27
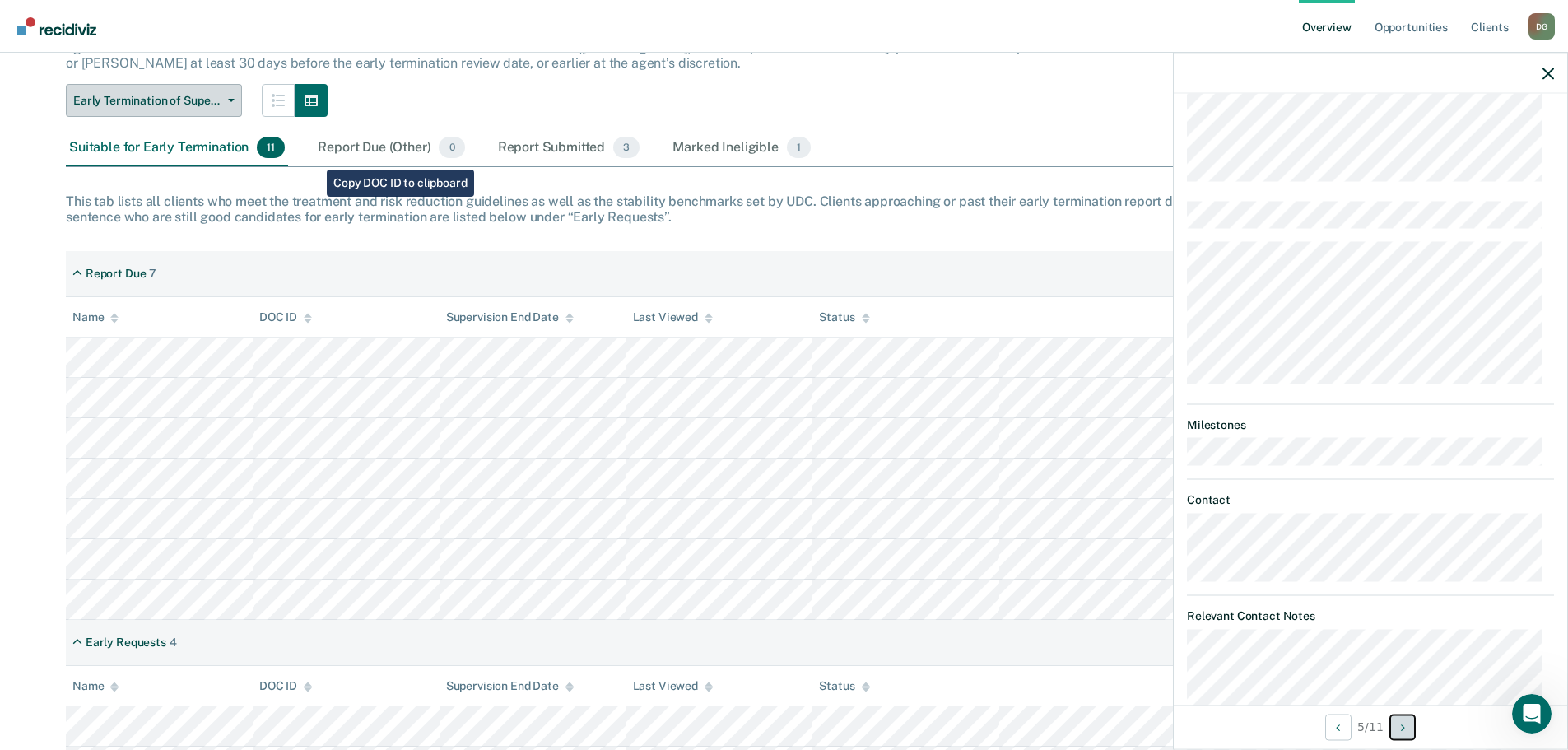
scroll to position [0, 0]
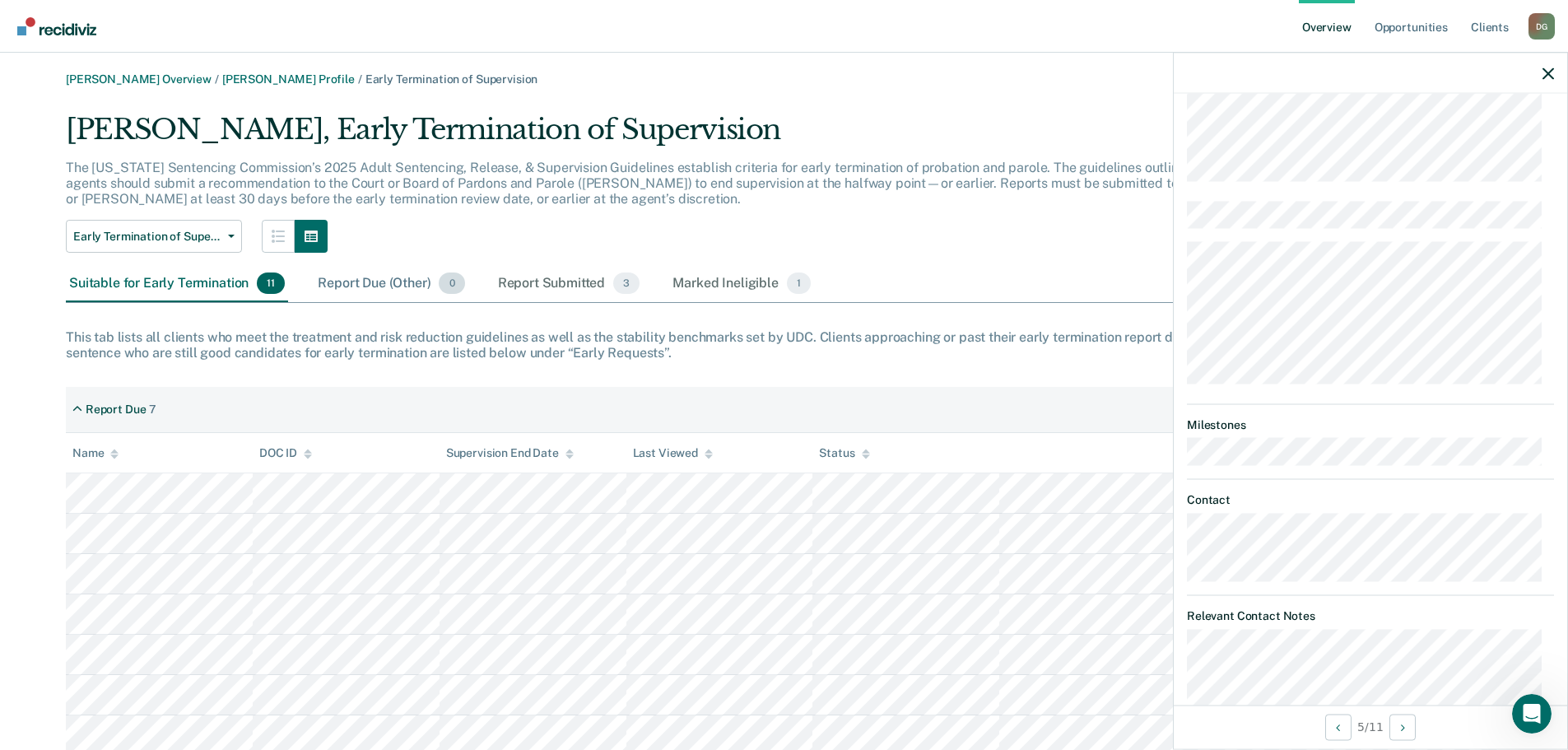
click at [384, 284] on div "Report Due (Other) 0" at bounding box center [391, 285] width 153 height 37
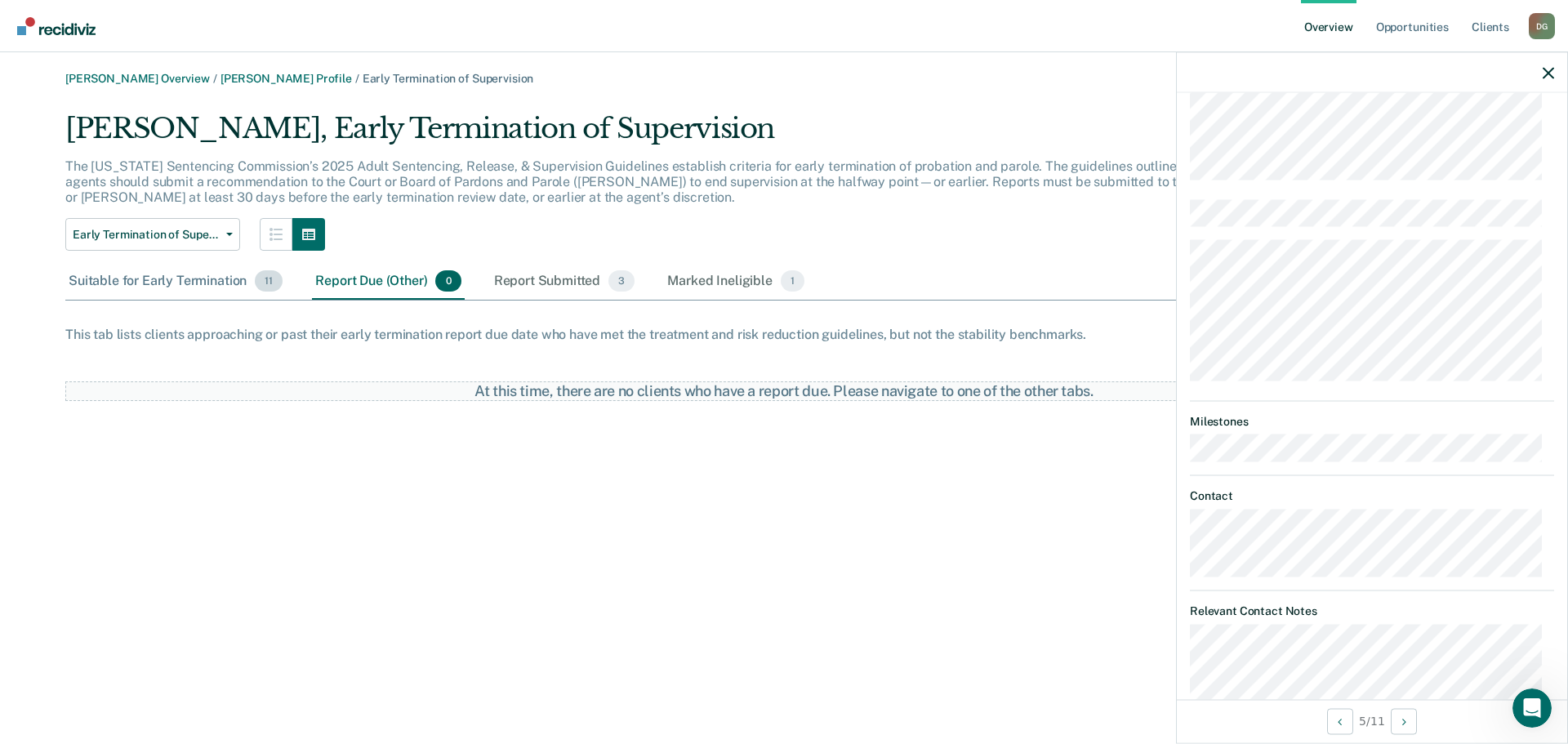
click at [170, 272] on div "Suitable for Early Termination 11" at bounding box center [175, 282] width 220 height 36
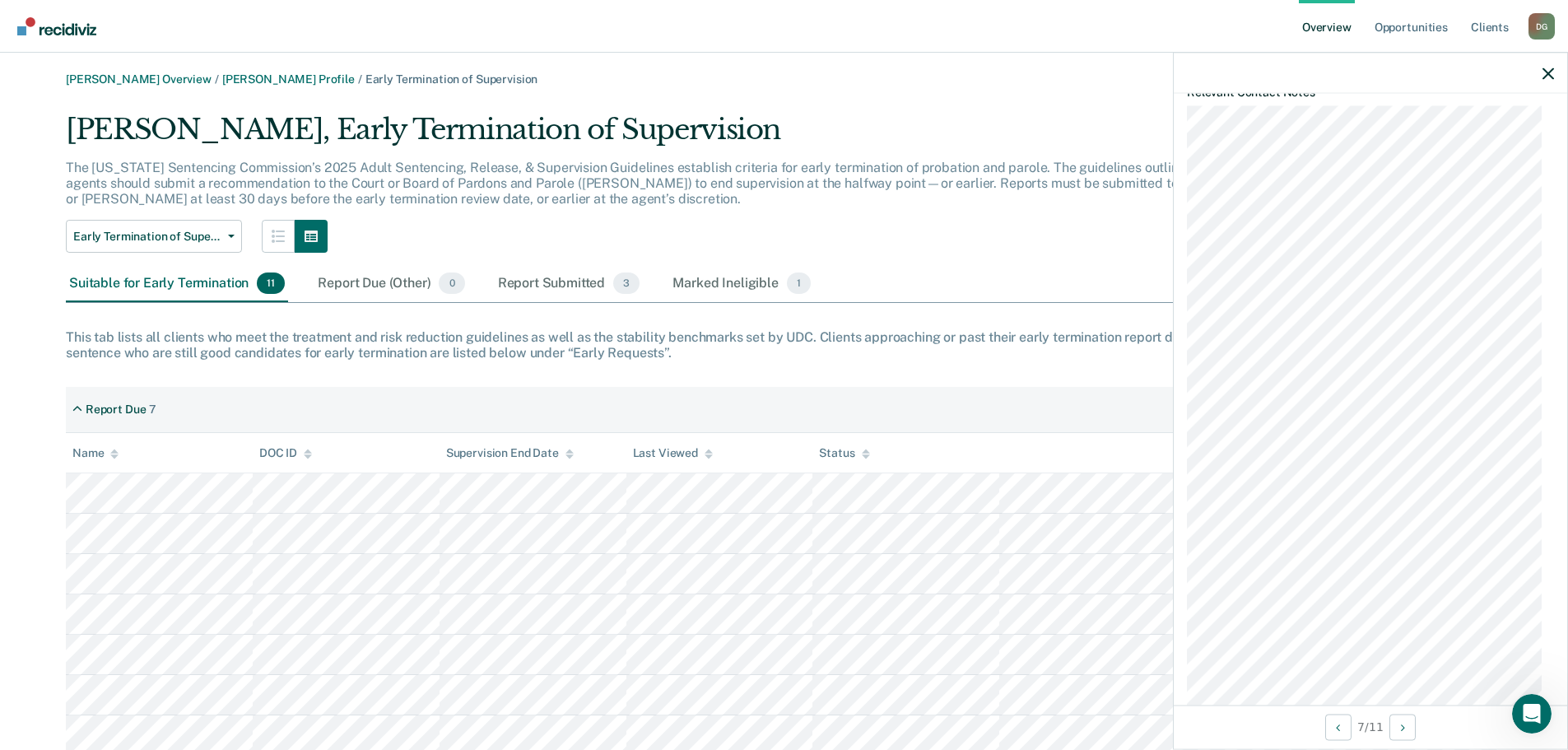
click at [1333, 24] on link "Overview" at bounding box center [1328, 27] width 56 height 53
